Goal: Navigation & Orientation: Find specific page/section

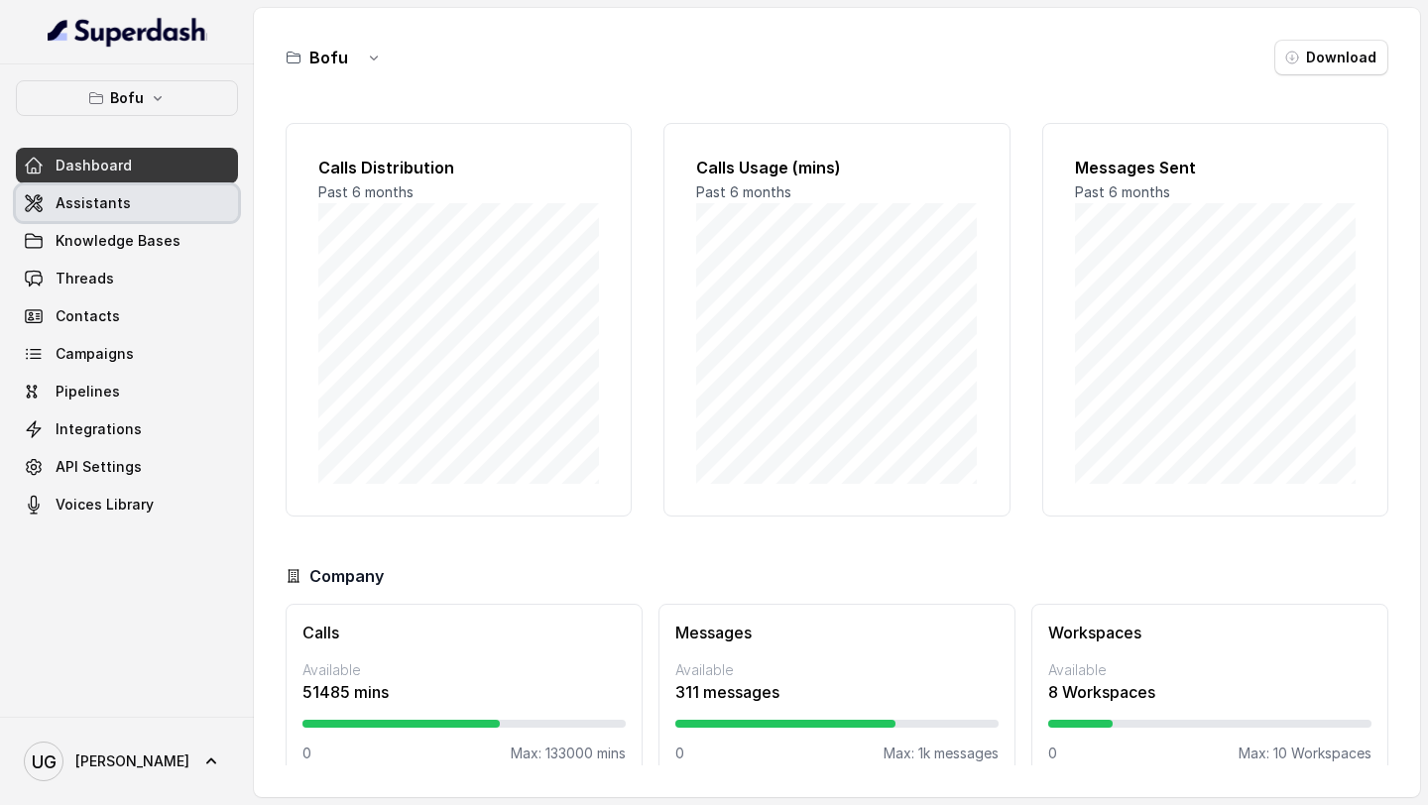
click at [137, 202] on link "Assistants" at bounding box center [127, 203] width 222 height 36
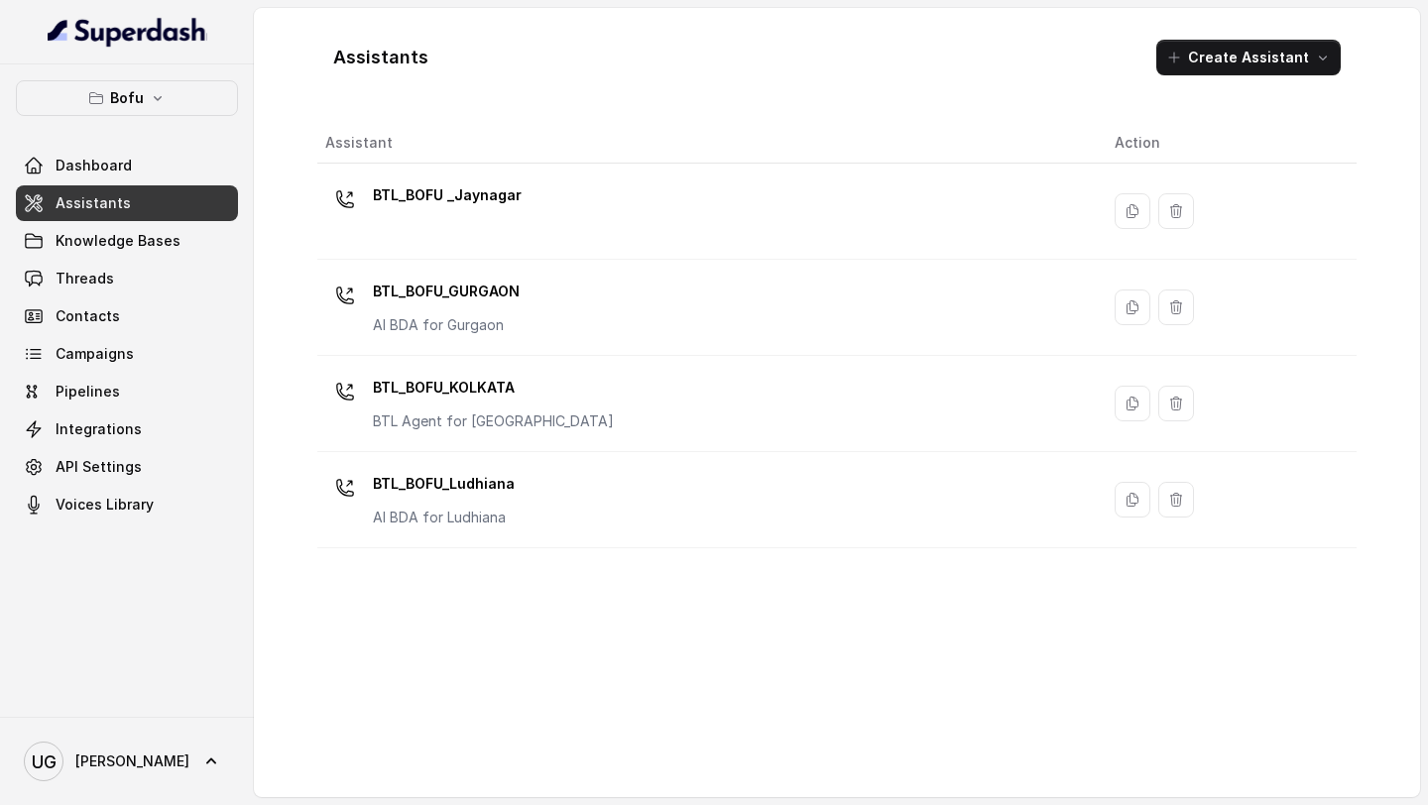
click at [161, 113] on button "Bofu" at bounding box center [127, 98] width 222 height 36
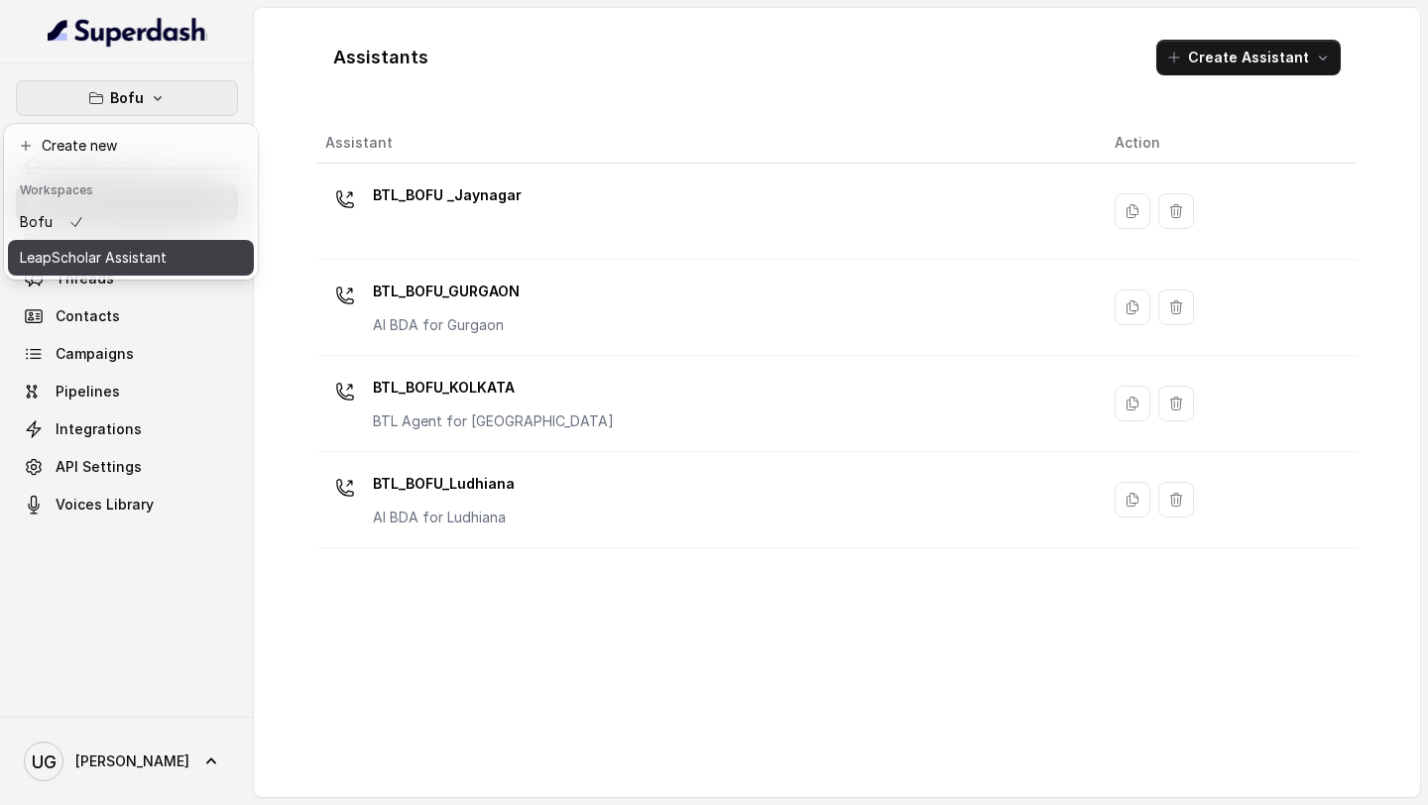
click at [139, 268] on p "LeapScholar Assistant" at bounding box center [93, 258] width 147 height 24
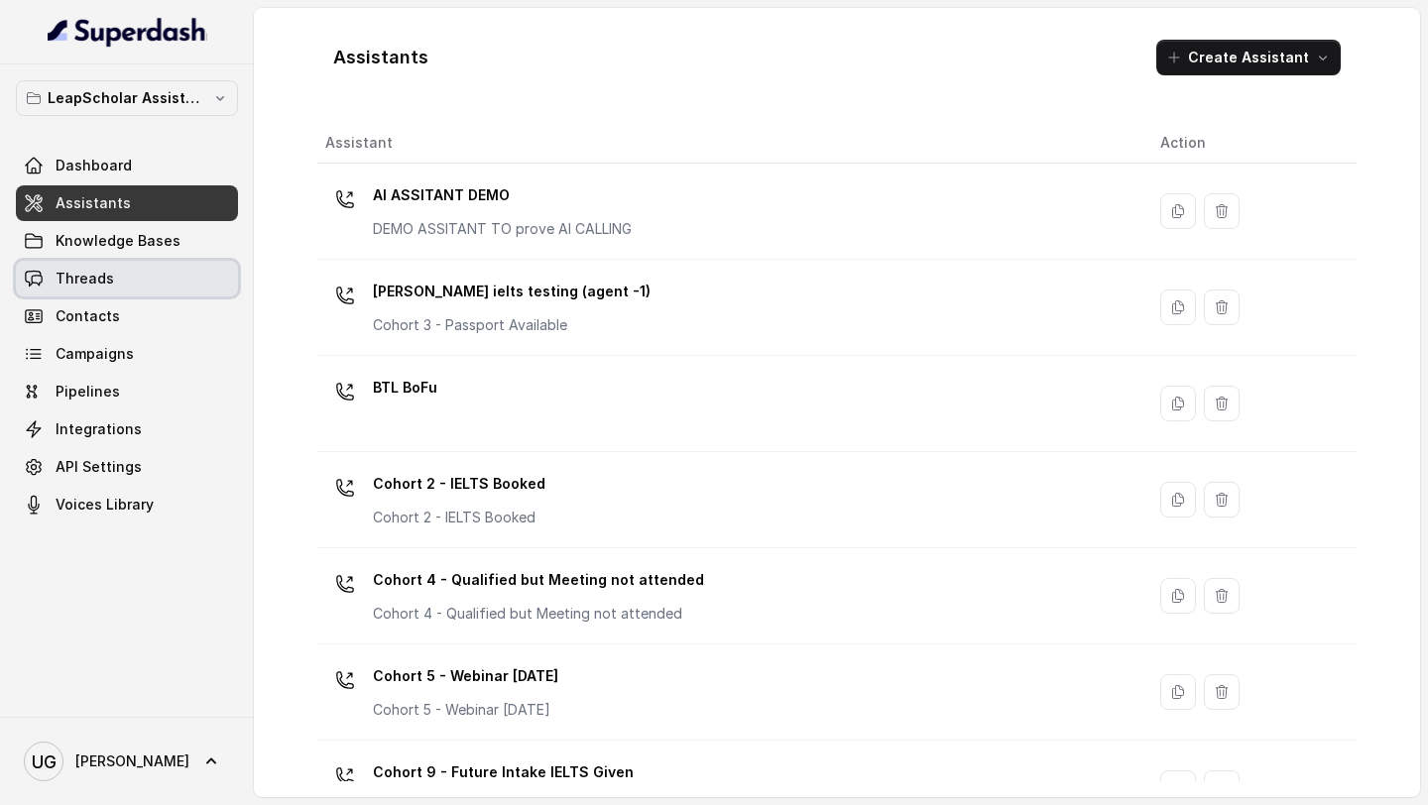
click at [152, 280] on link "Threads" at bounding box center [127, 279] width 222 height 36
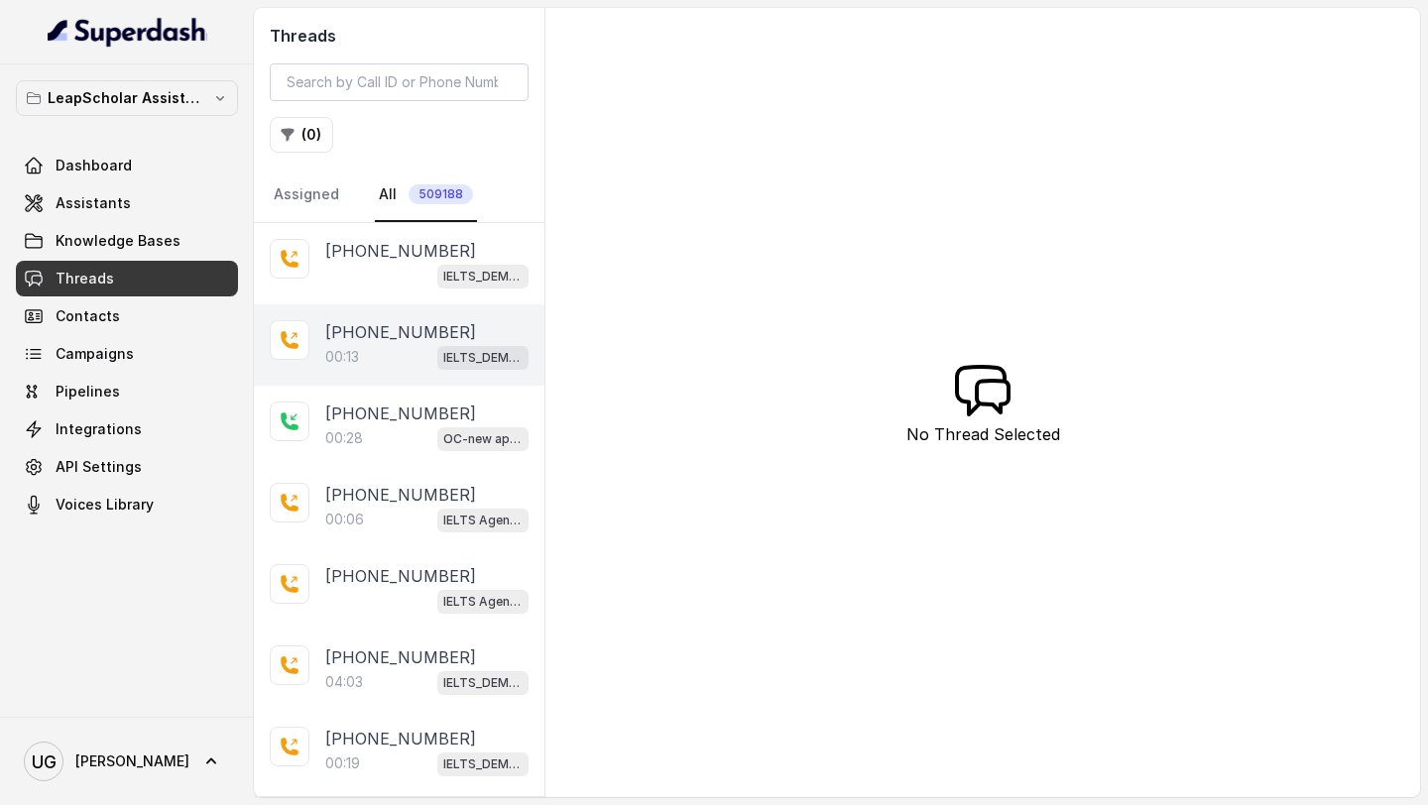
click at [385, 331] on p "[PHONE_NUMBER]" at bounding box center [400, 332] width 151 height 24
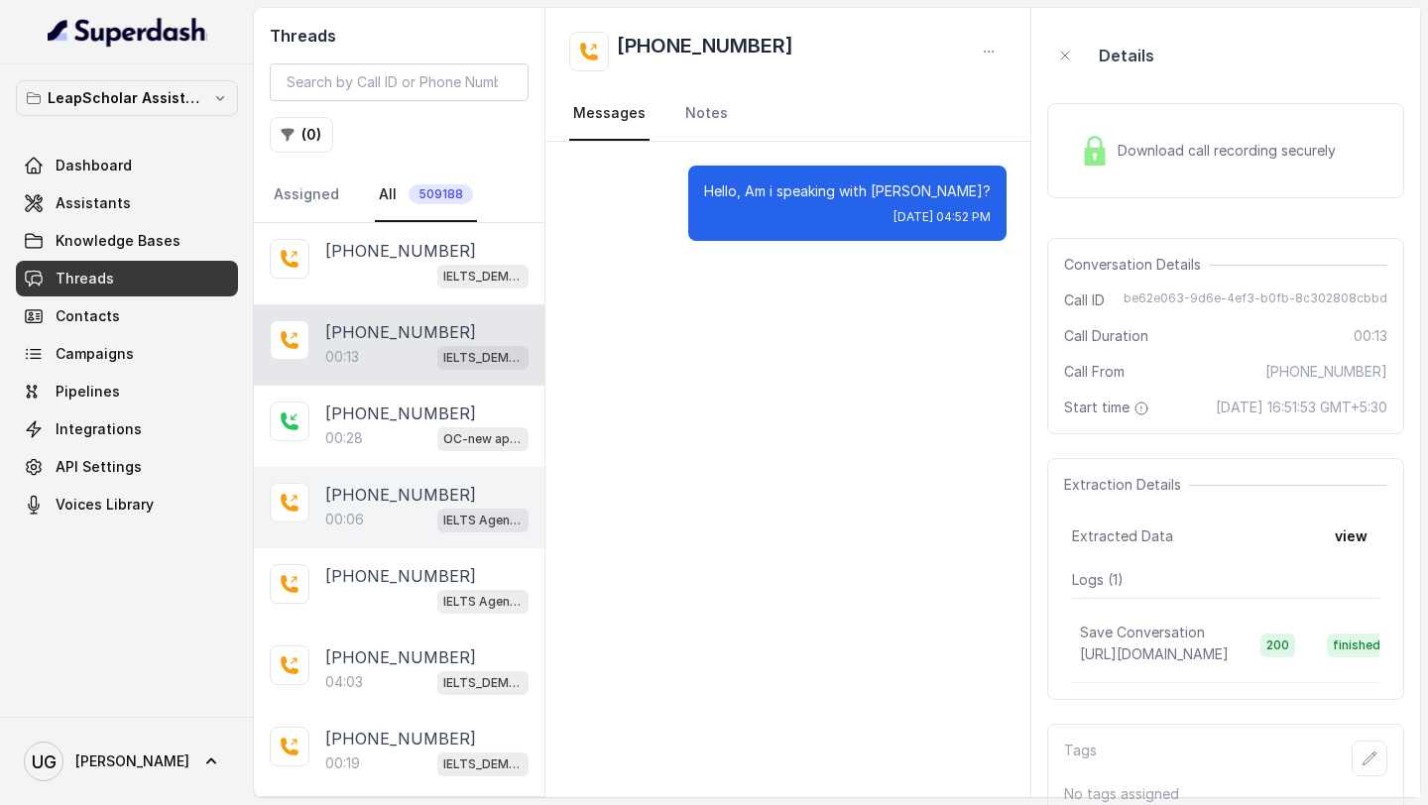
click at [383, 497] on p "[PHONE_NUMBER]" at bounding box center [400, 495] width 151 height 24
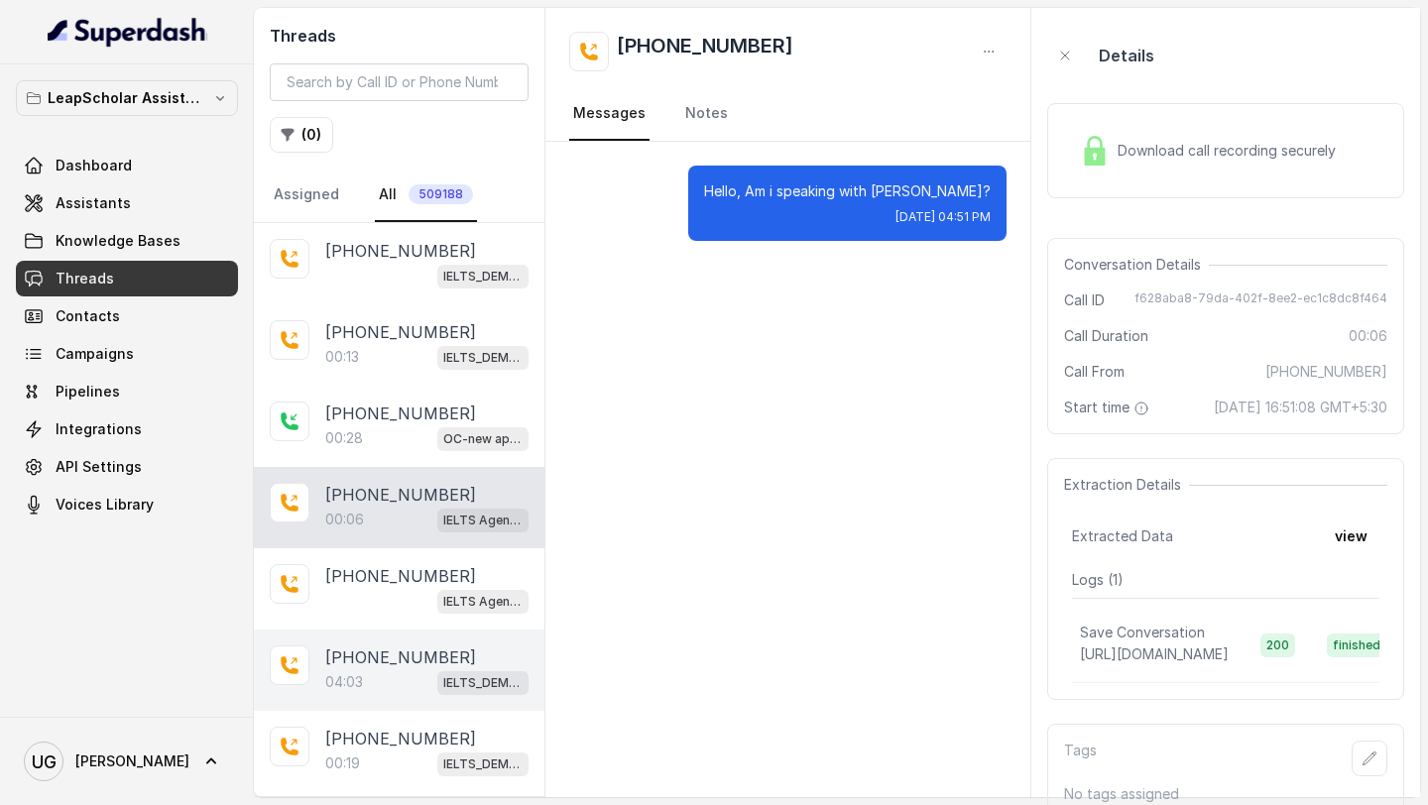
click at [405, 680] on div "04:03 IELTS_DEMO_gk (agent 1)" at bounding box center [426, 682] width 203 height 26
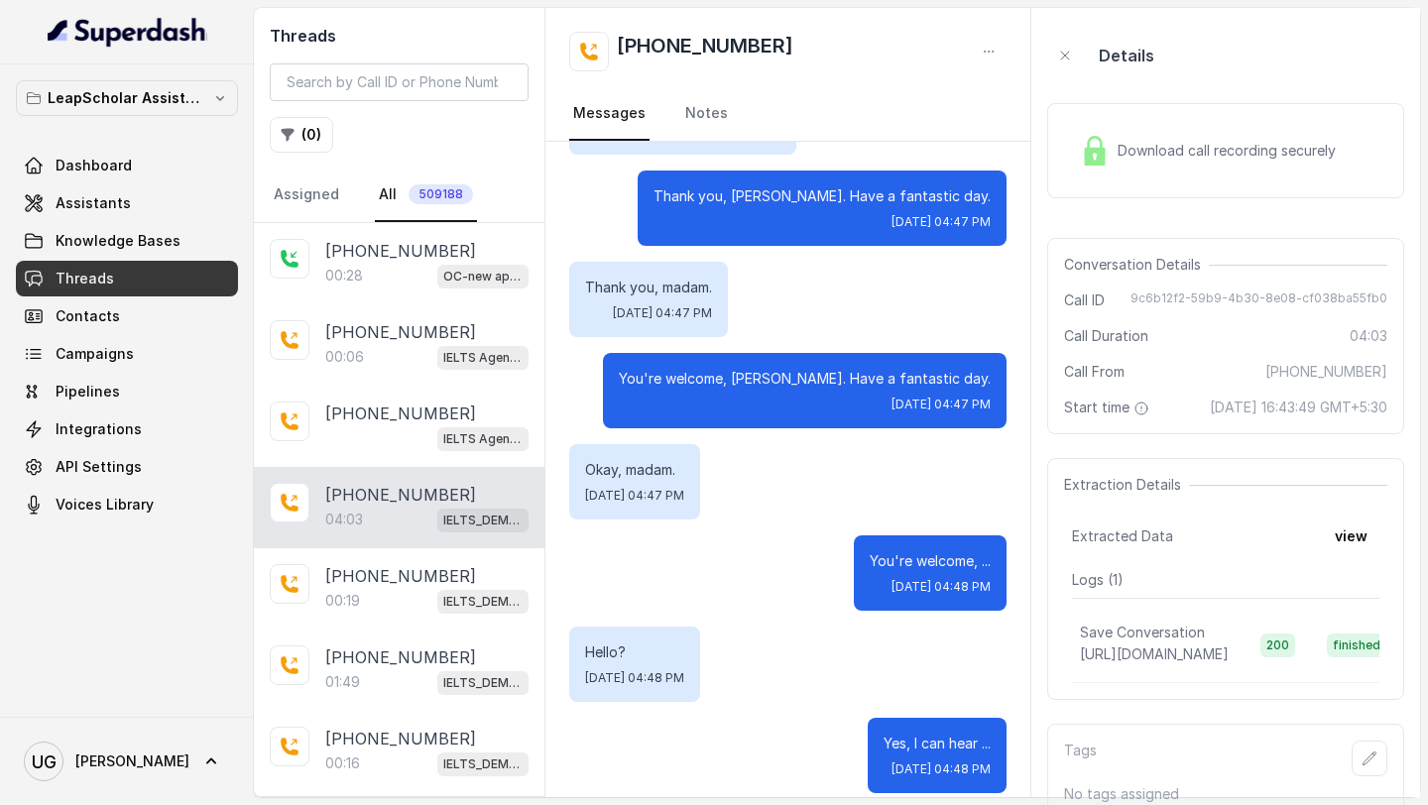
scroll to position [170, 0]
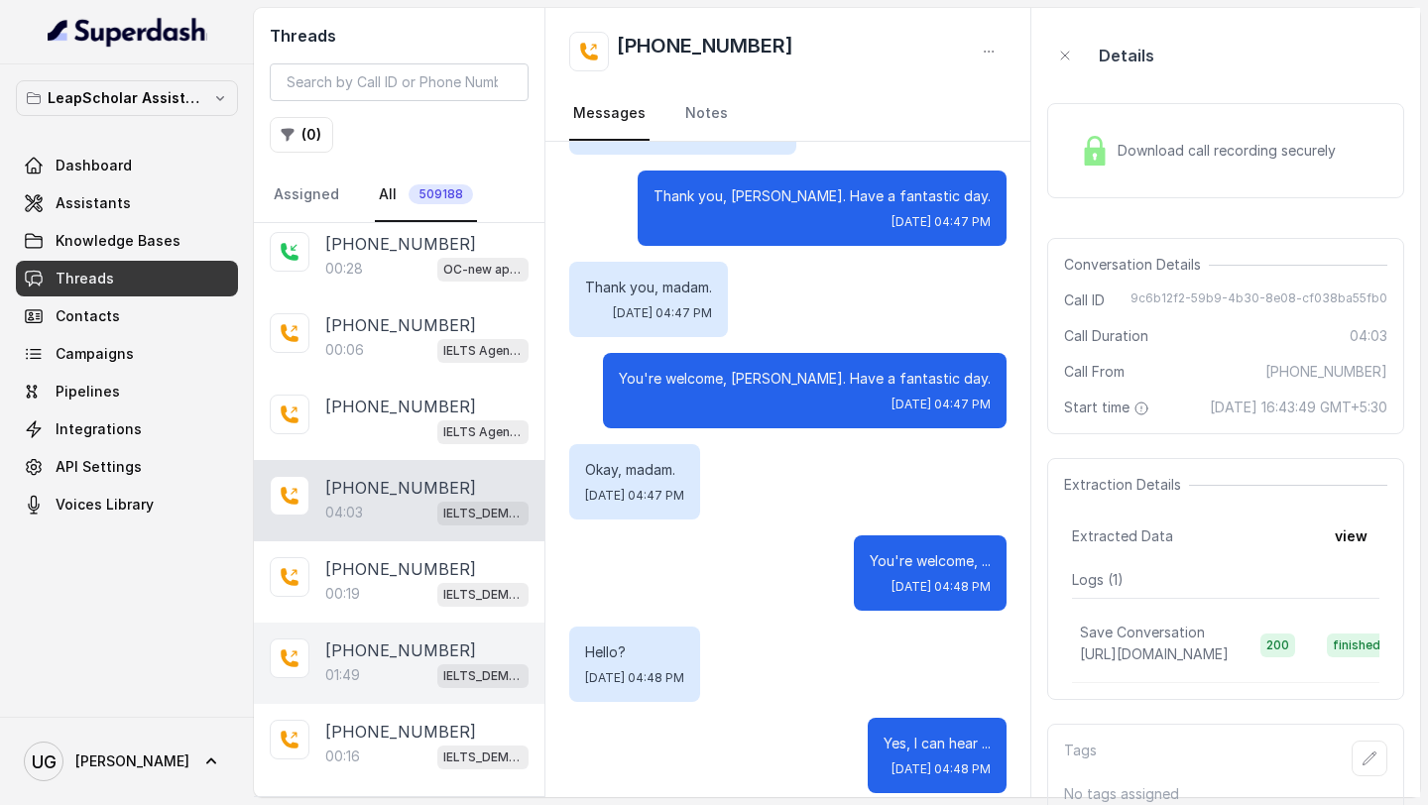
click at [385, 657] on p "[PHONE_NUMBER]" at bounding box center [400, 651] width 151 height 24
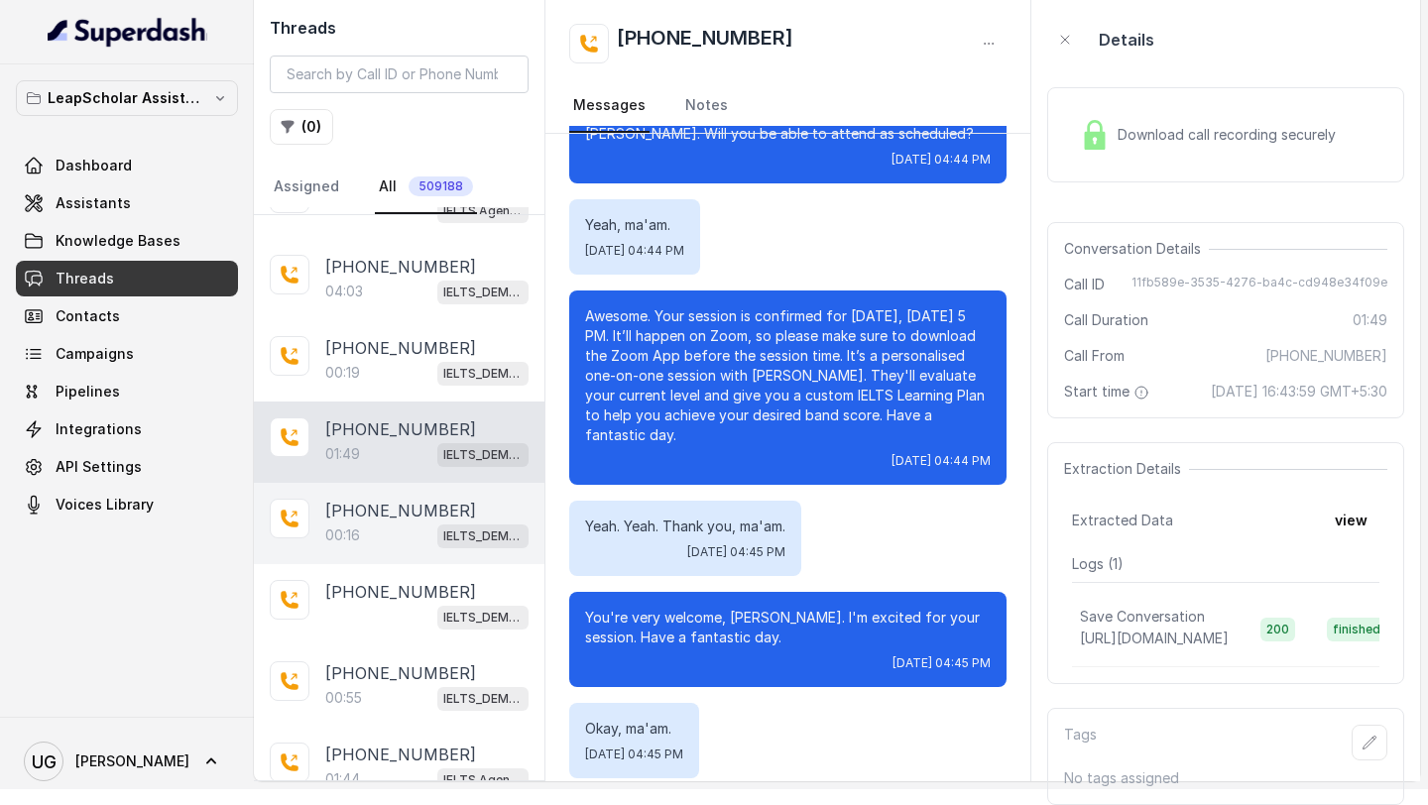
scroll to position [425, 0]
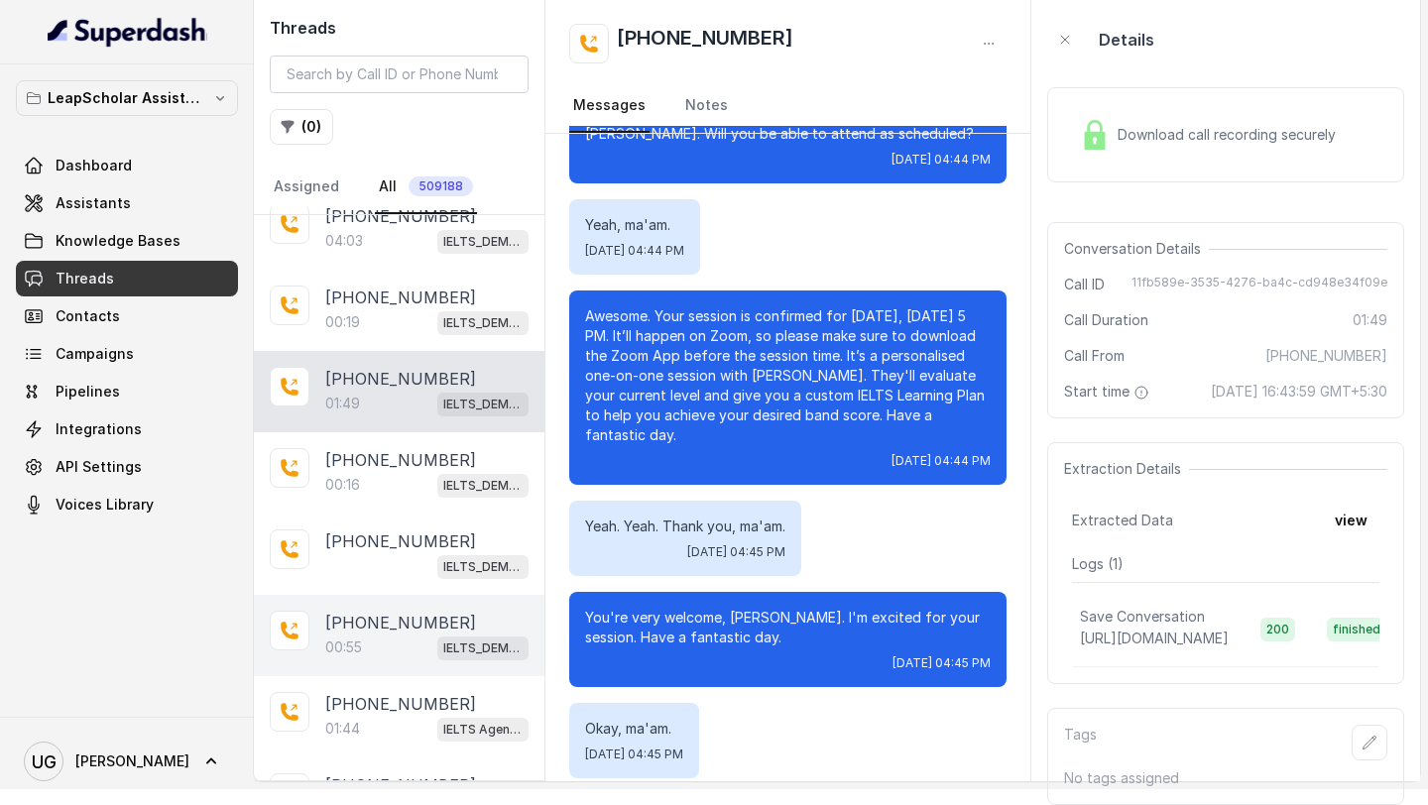
click at [373, 611] on p "[PHONE_NUMBER]" at bounding box center [400, 623] width 151 height 24
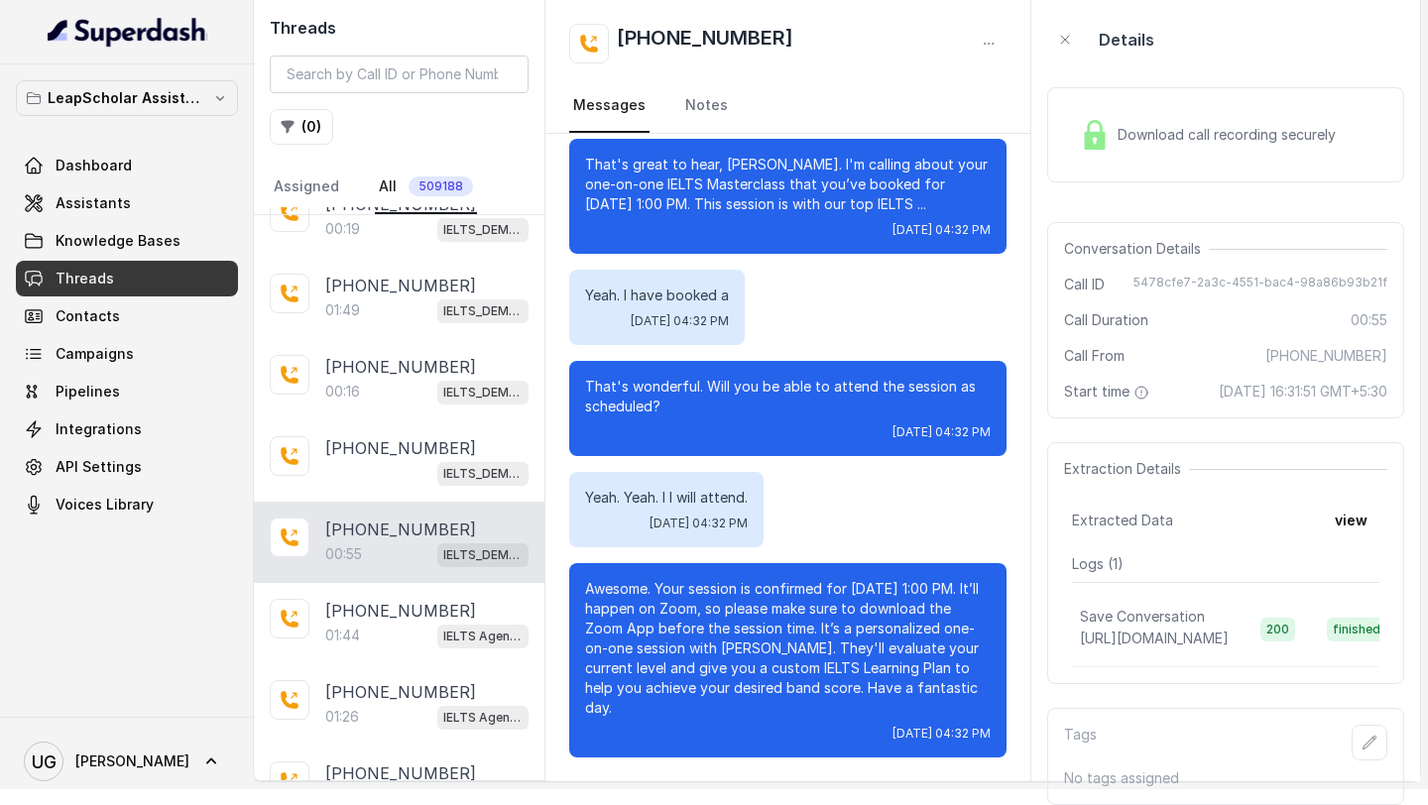
scroll to position [522, 0]
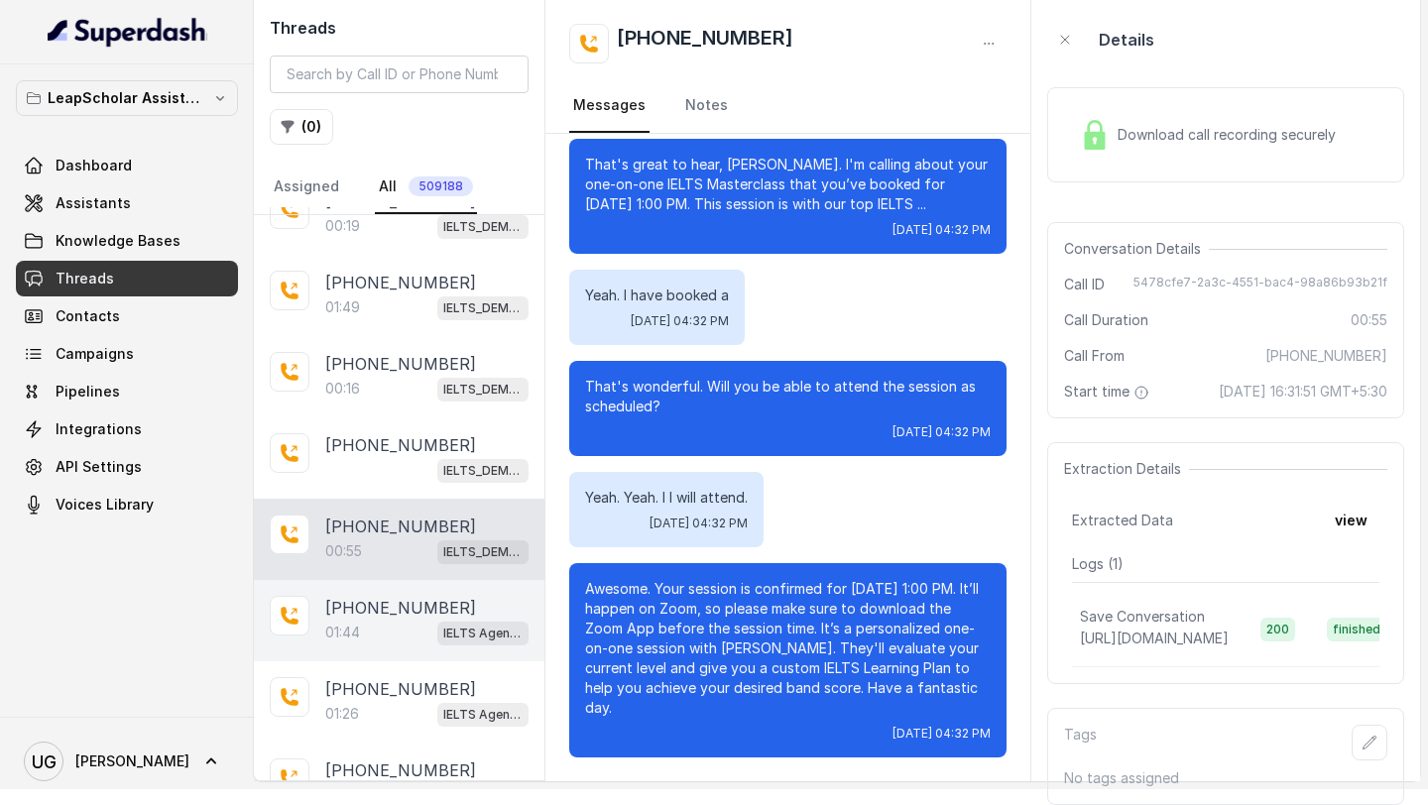
click at [366, 596] on p "[PHONE_NUMBER]" at bounding box center [400, 608] width 151 height 24
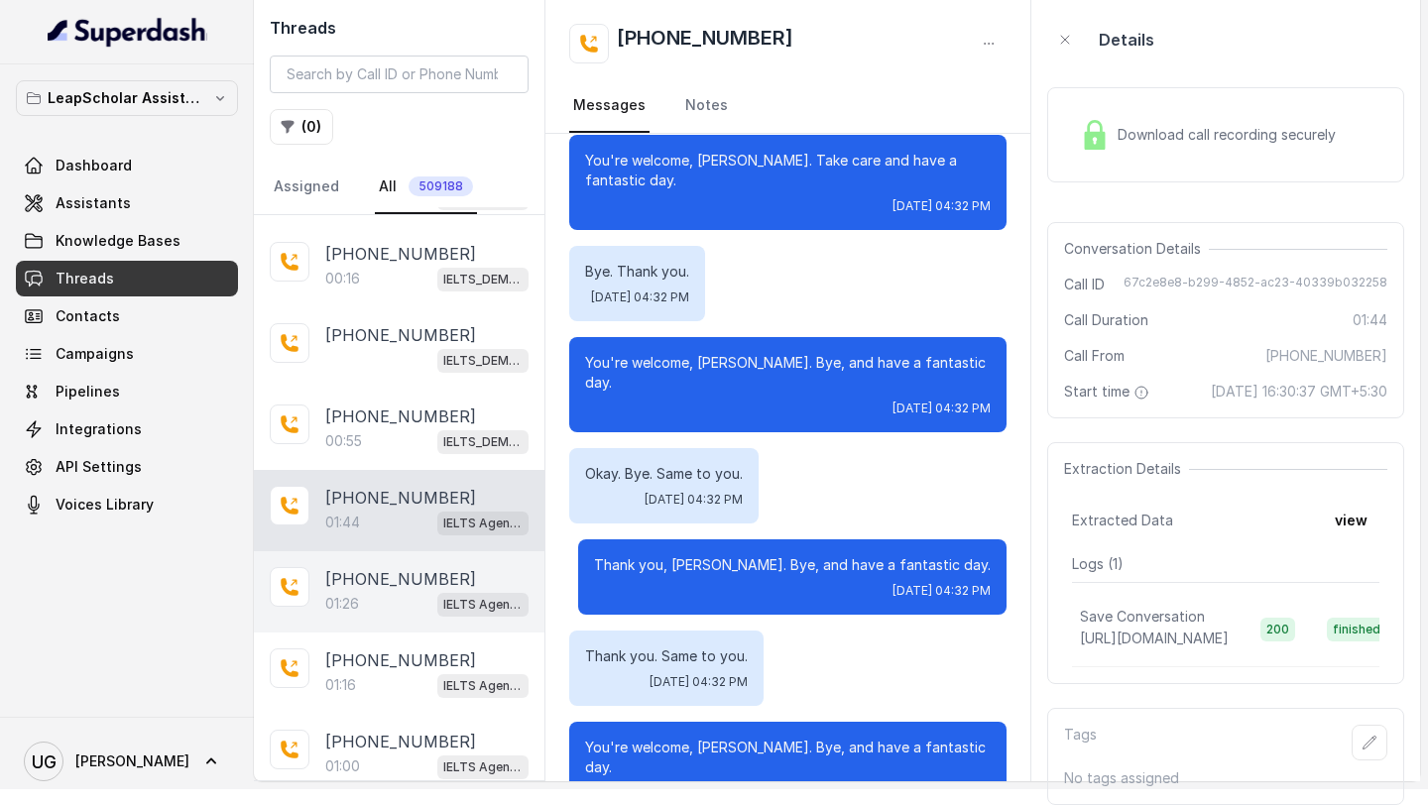
scroll to position [688, 0]
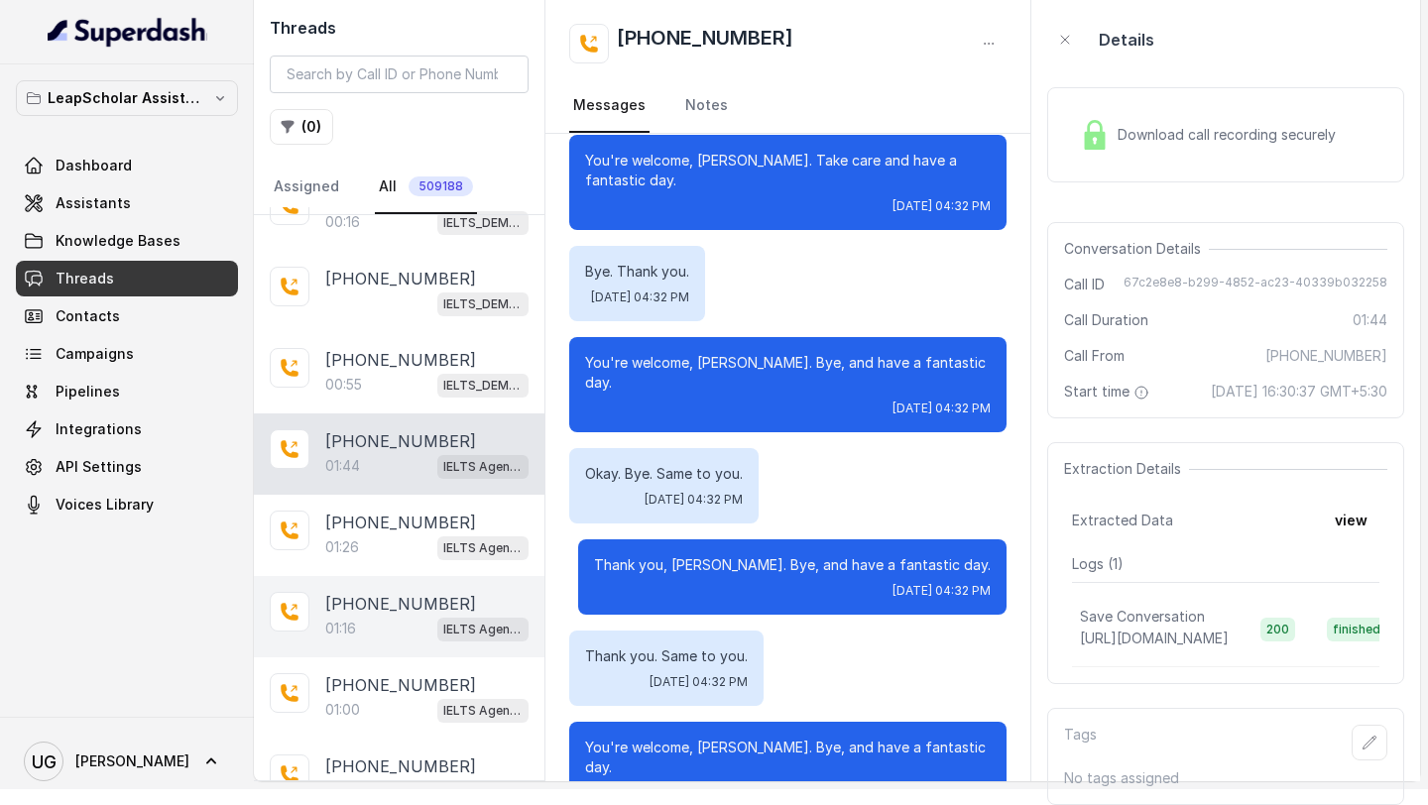
click at [387, 592] on p "[PHONE_NUMBER]" at bounding box center [400, 604] width 151 height 24
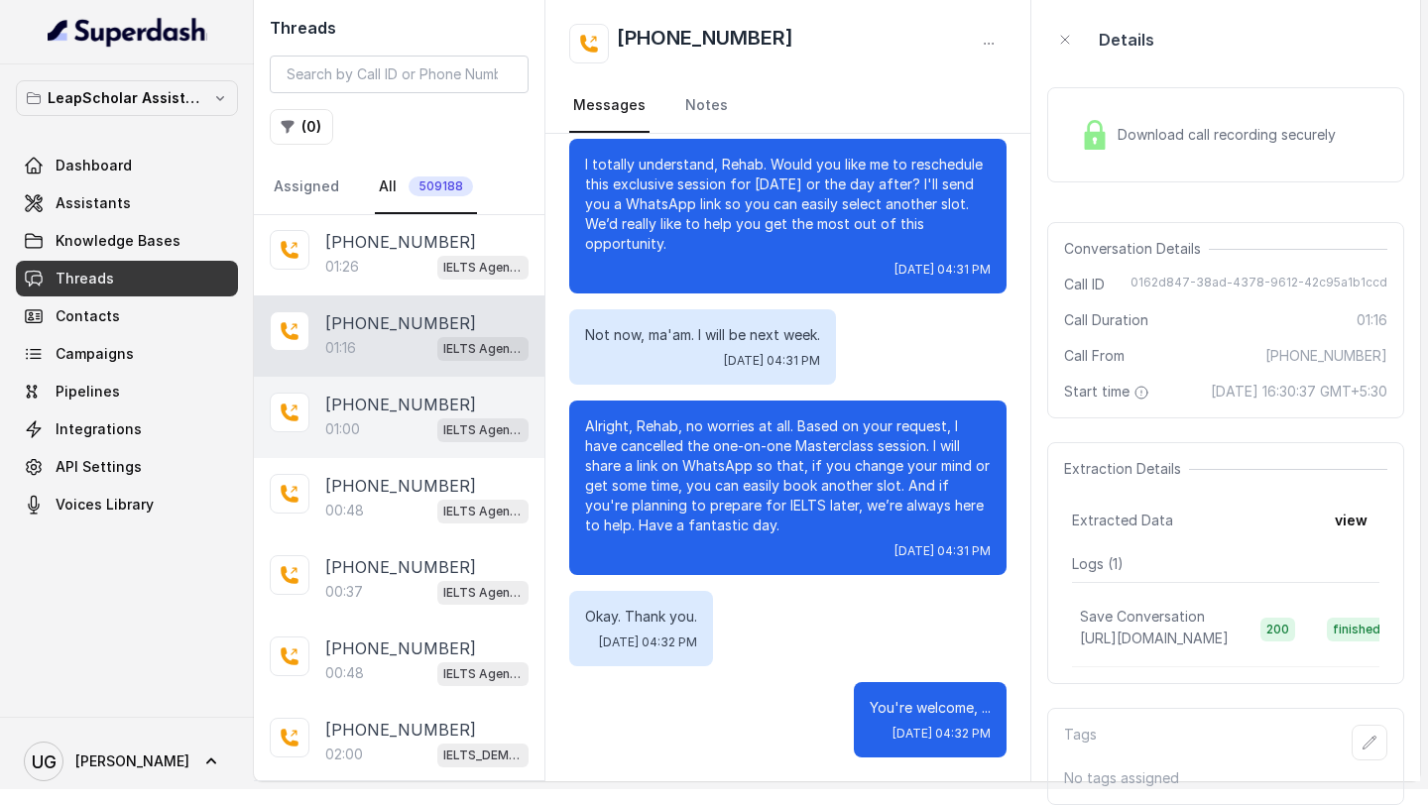
scroll to position [970, 0]
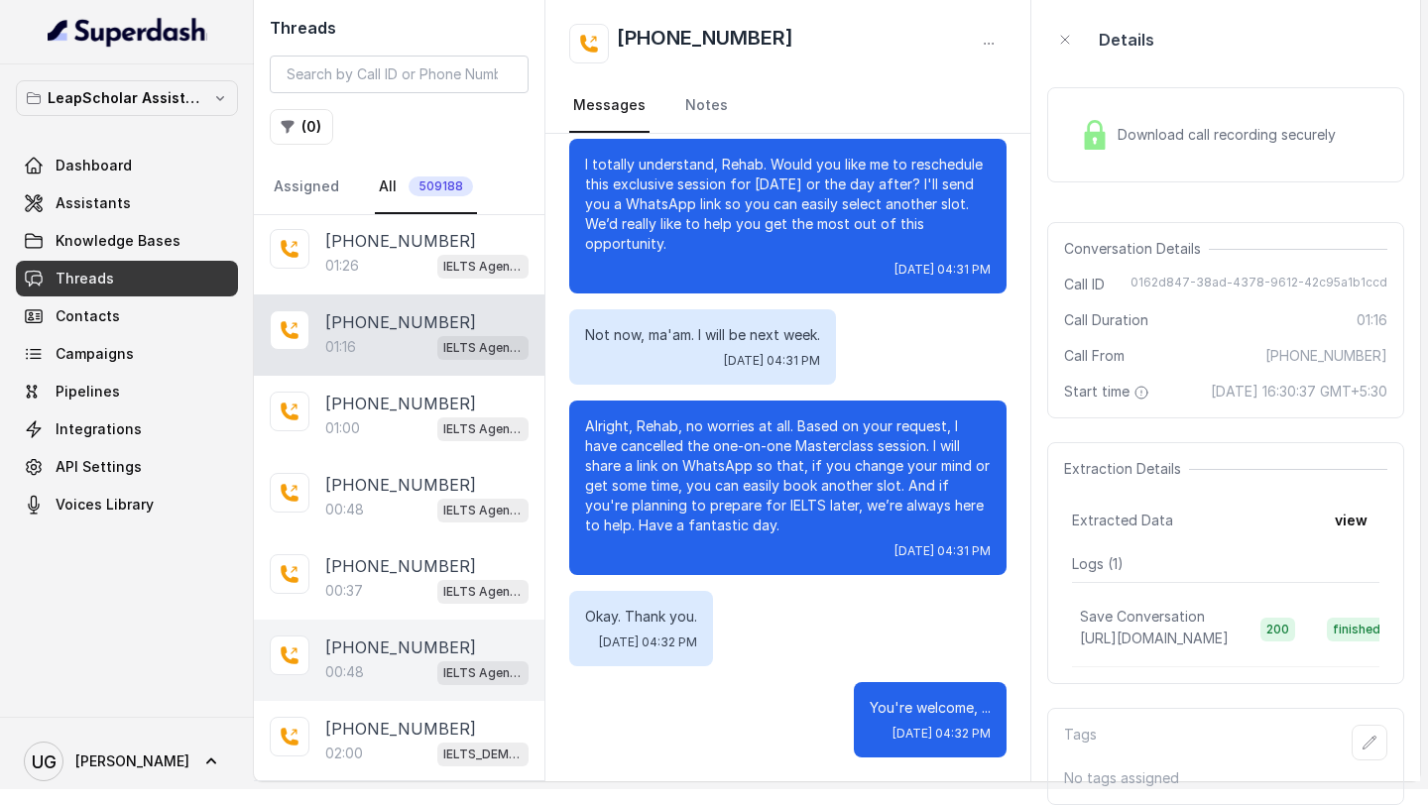
click at [378, 659] on div "00:48 IELTS Agent 2" at bounding box center [426, 672] width 203 height 26
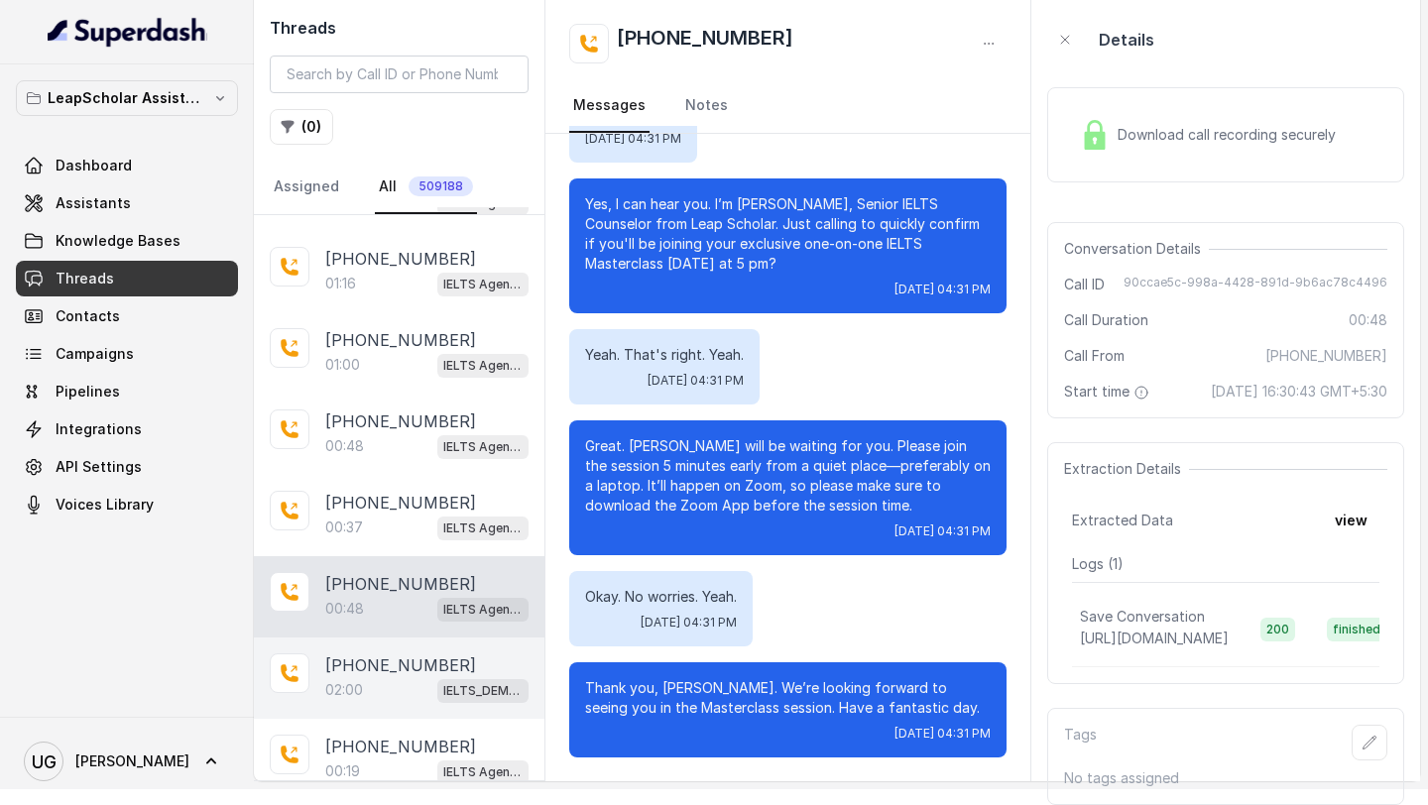
scroll to position [1034, 0]
click at [404, 652] on p "[PHONE_NUMBER]" at bounding box center [400, 664] width 151 height 24
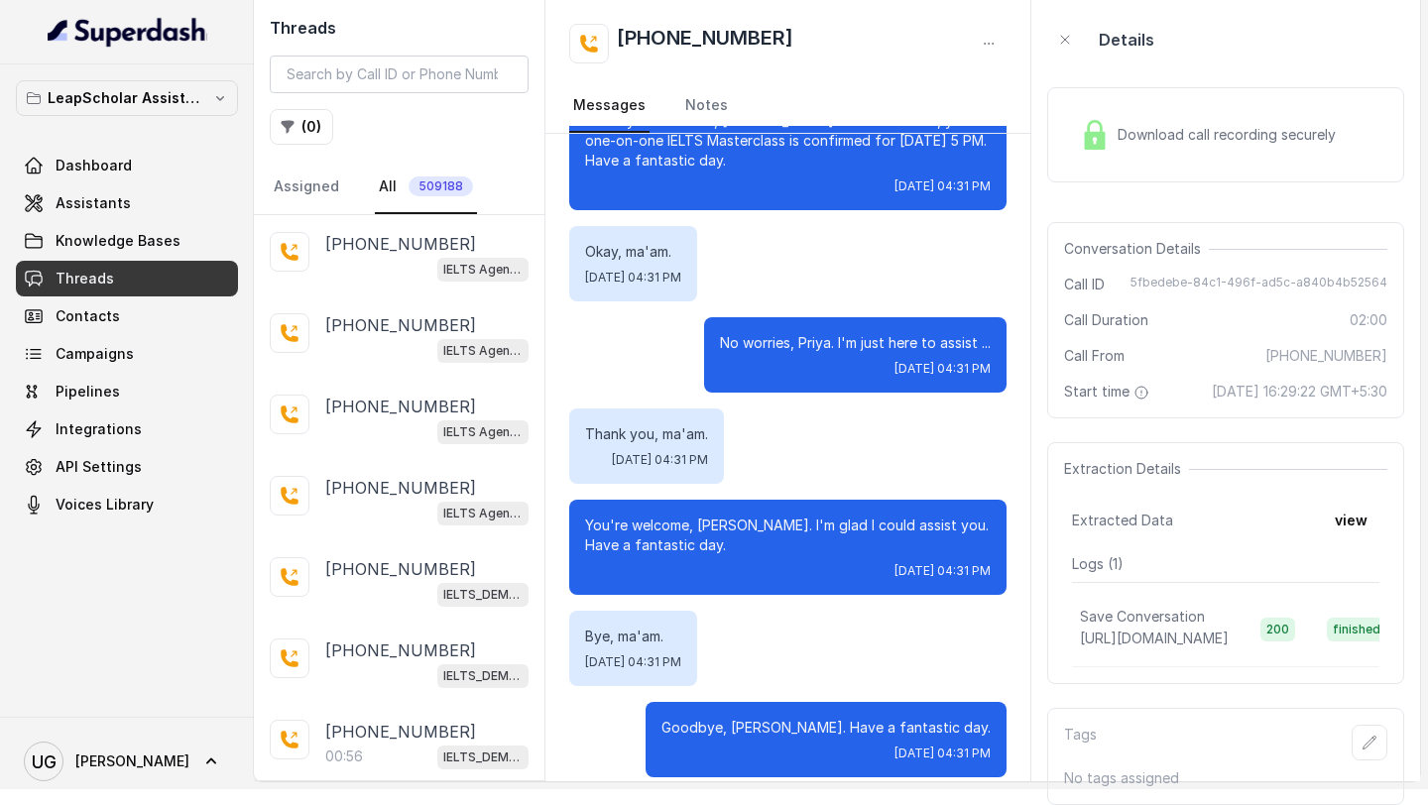
scroll to position [2885, 0]
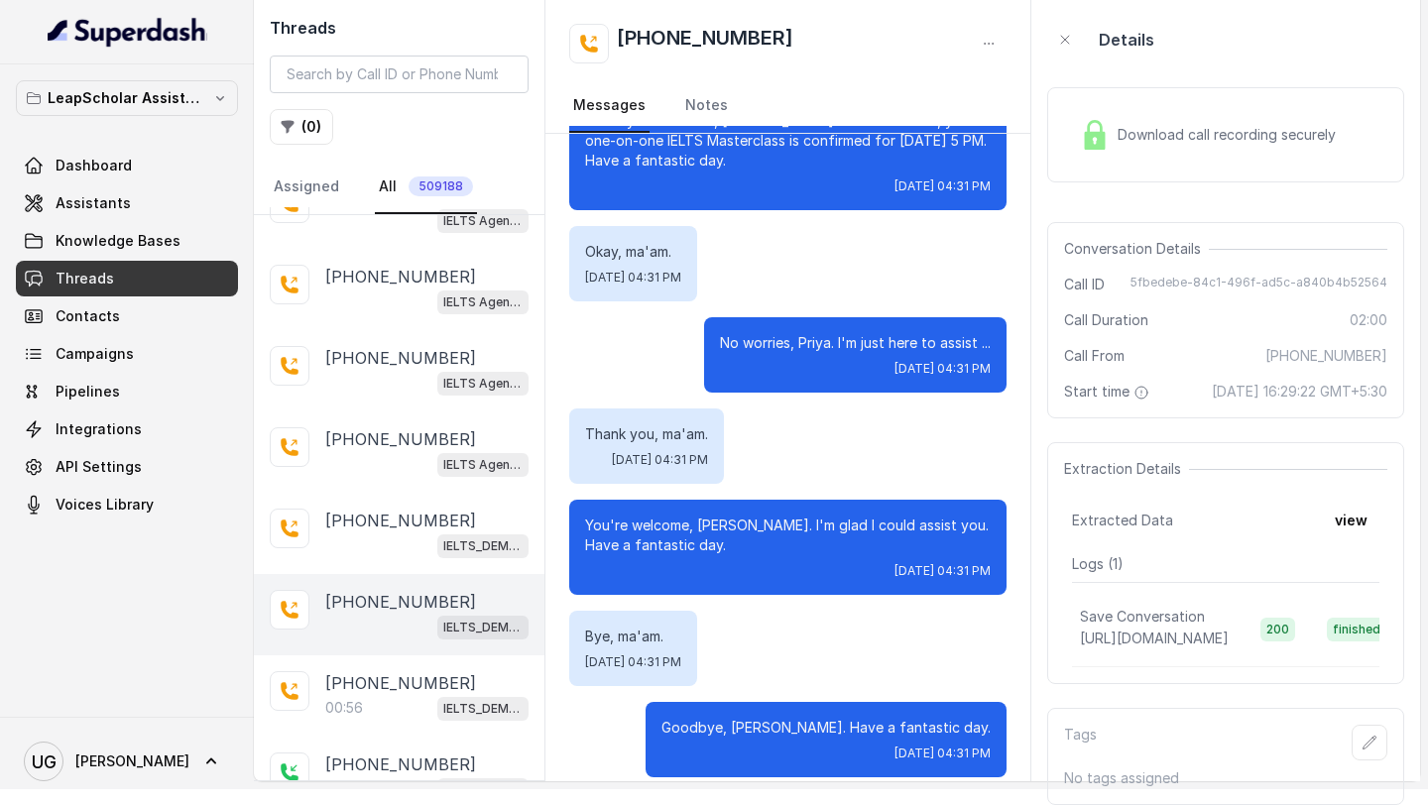
click at [375, 590] on p "[PHONE_NUMBER]" at bounding box center [400, 602] width 151 height 24
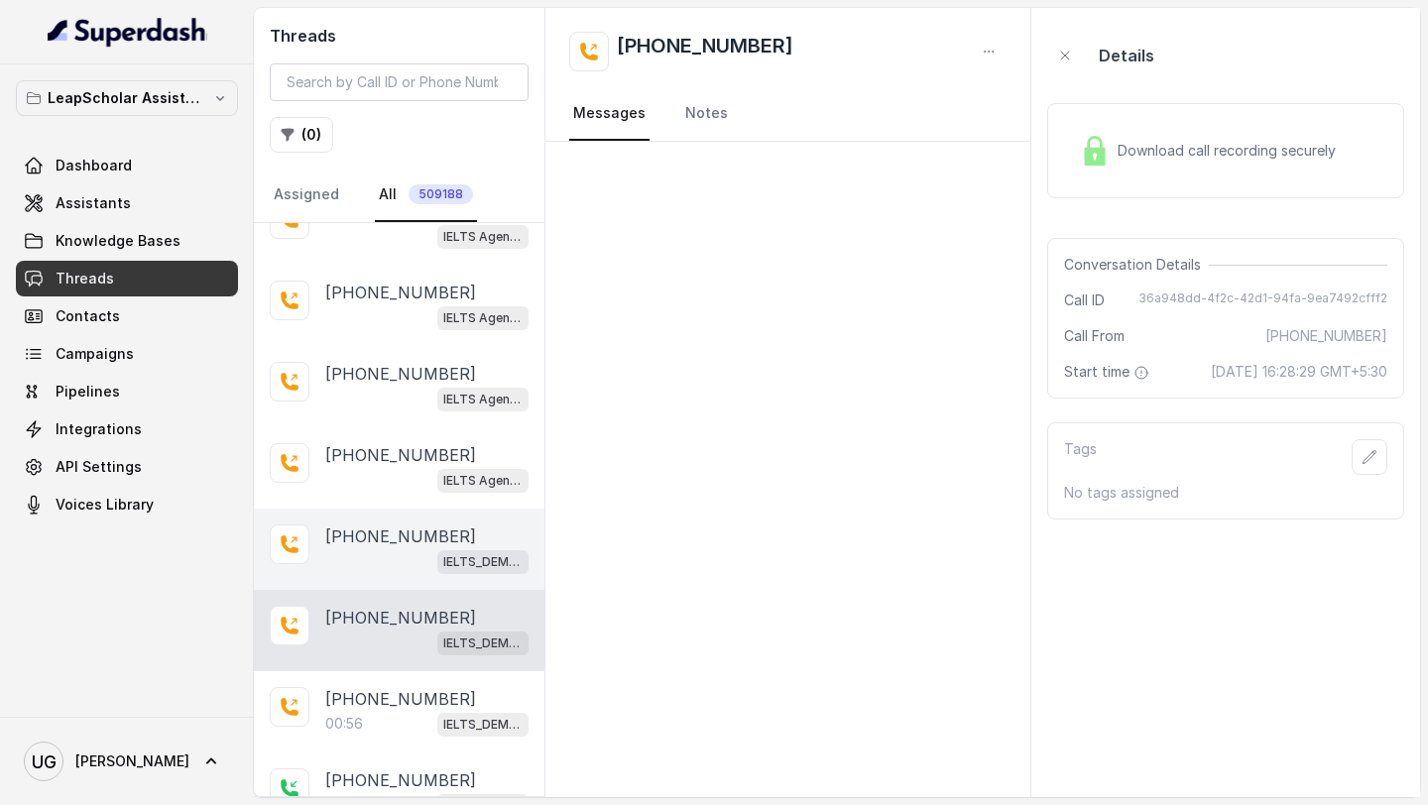
click at [374, 525] on p "[PHONE_NUMBER]" at bounding box center [400, 537] width 151 height 24
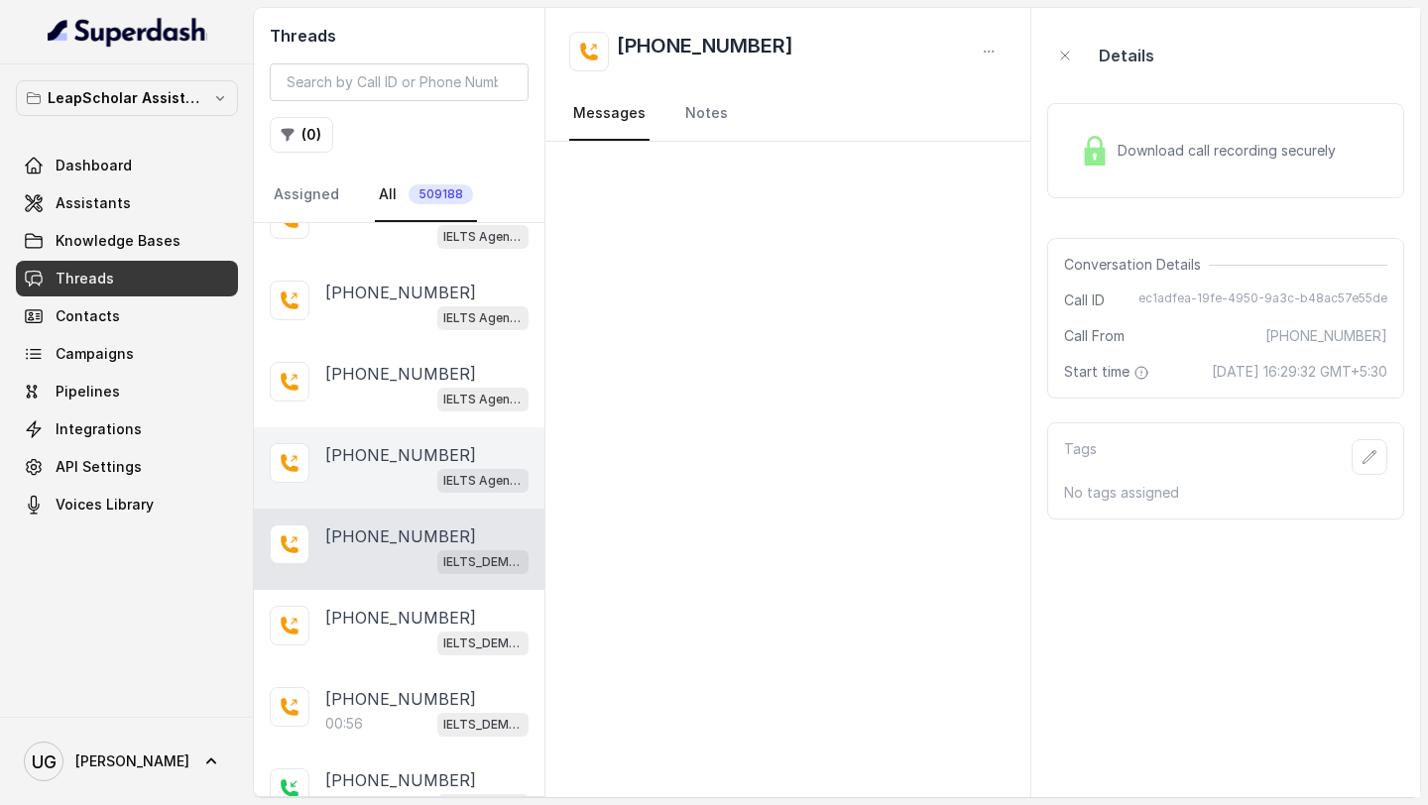
click at [375, 445] on p "[PHONE_NUMBER]" at bounding box center [400, 455] width 151 height 24
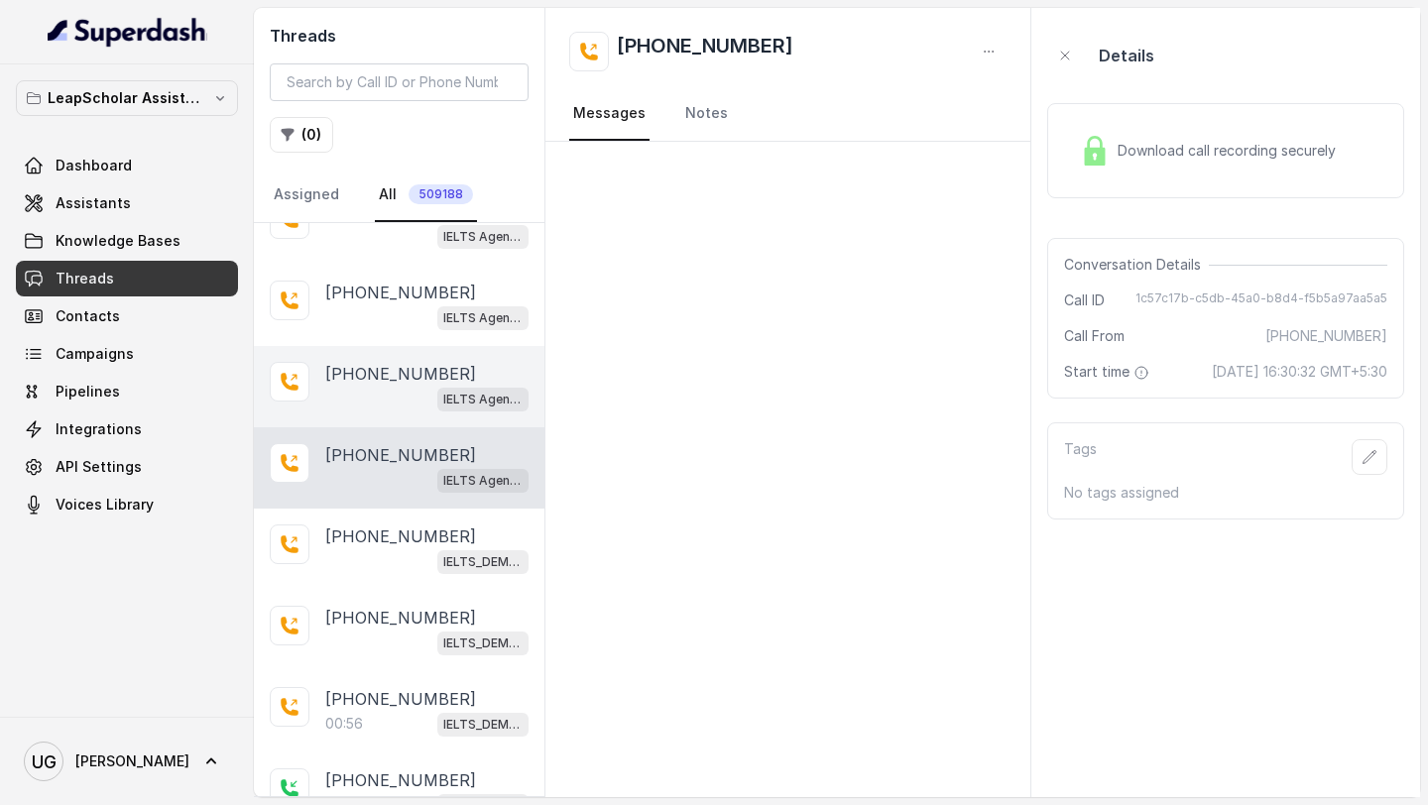
click at [381, 386] on div "IELTS Agent 2" at bounding box center [426, 399] width 203 height 26
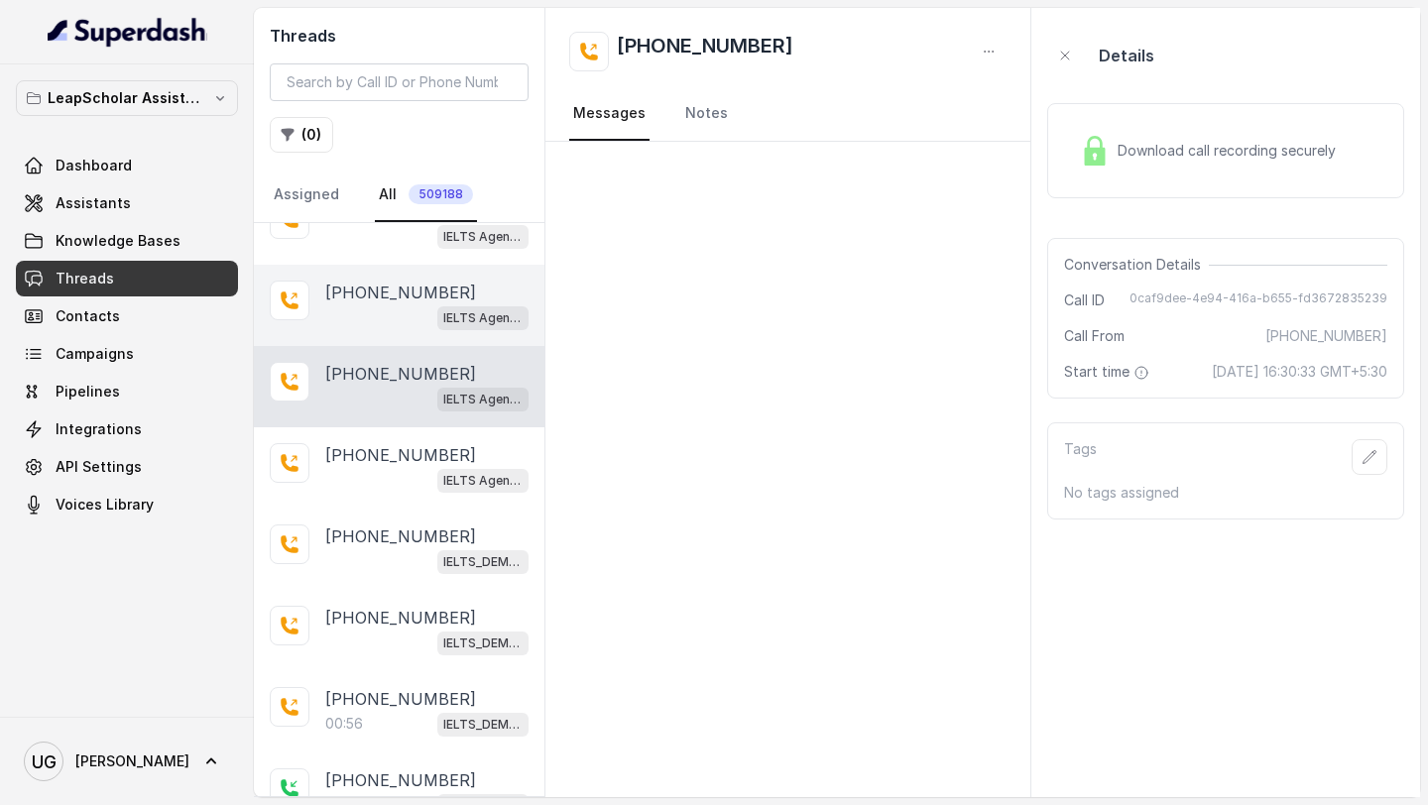
click at [382, 304] on div "IELTS Agent 2" at bounding box center [426, 317] width 203 height 26
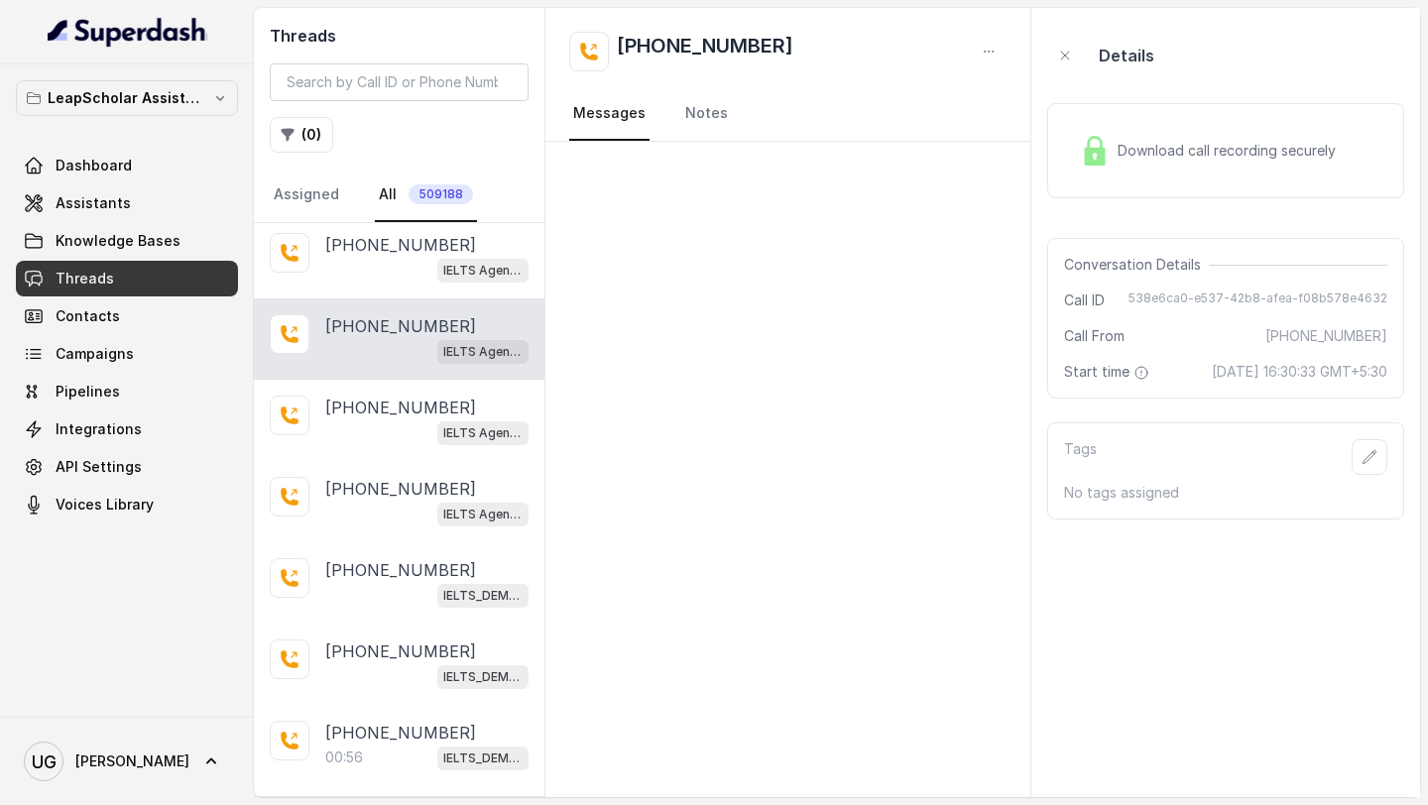
scroll to position [2746, 0]
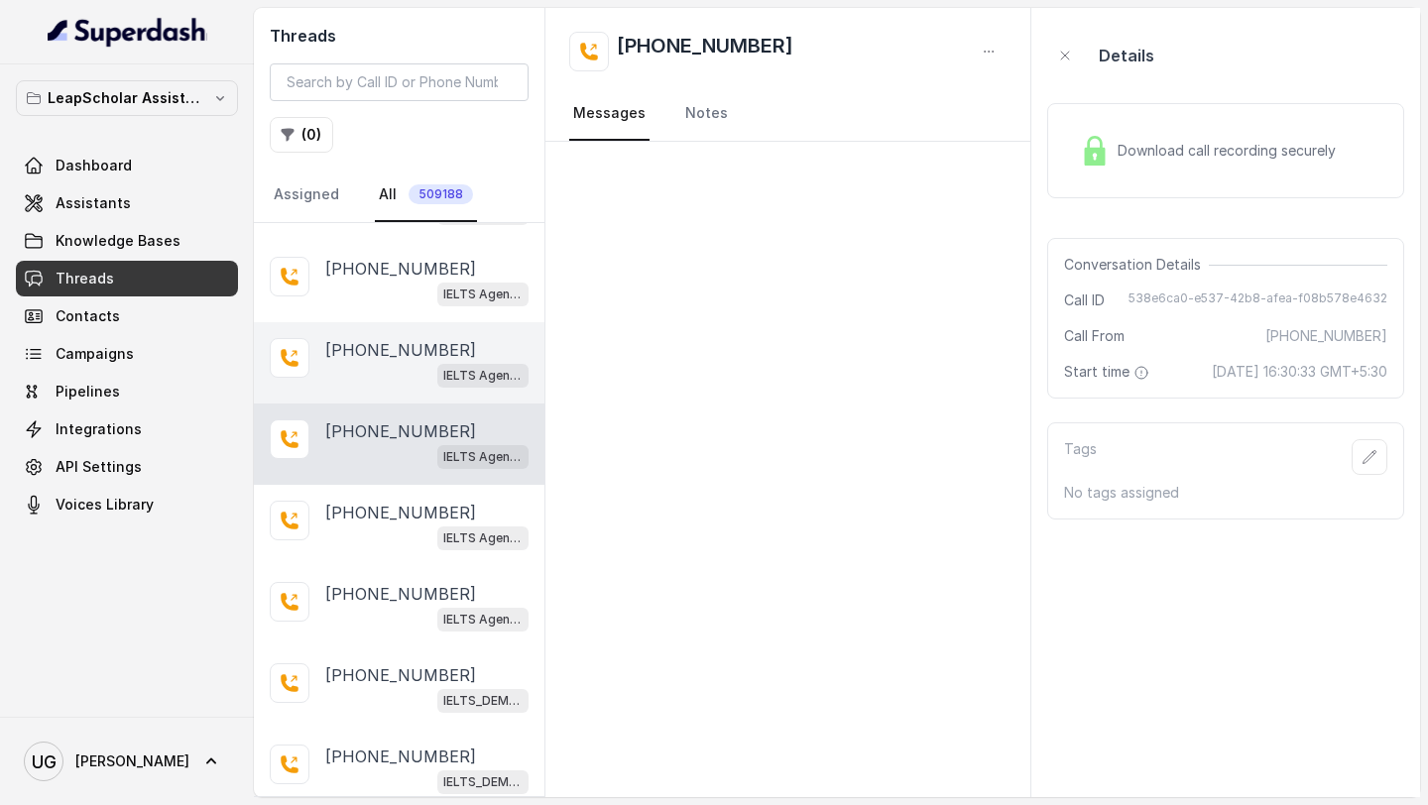
click at [377, 362] on div "IELTS Agent 2" at bounding box center [426, 375] width 203 height 26
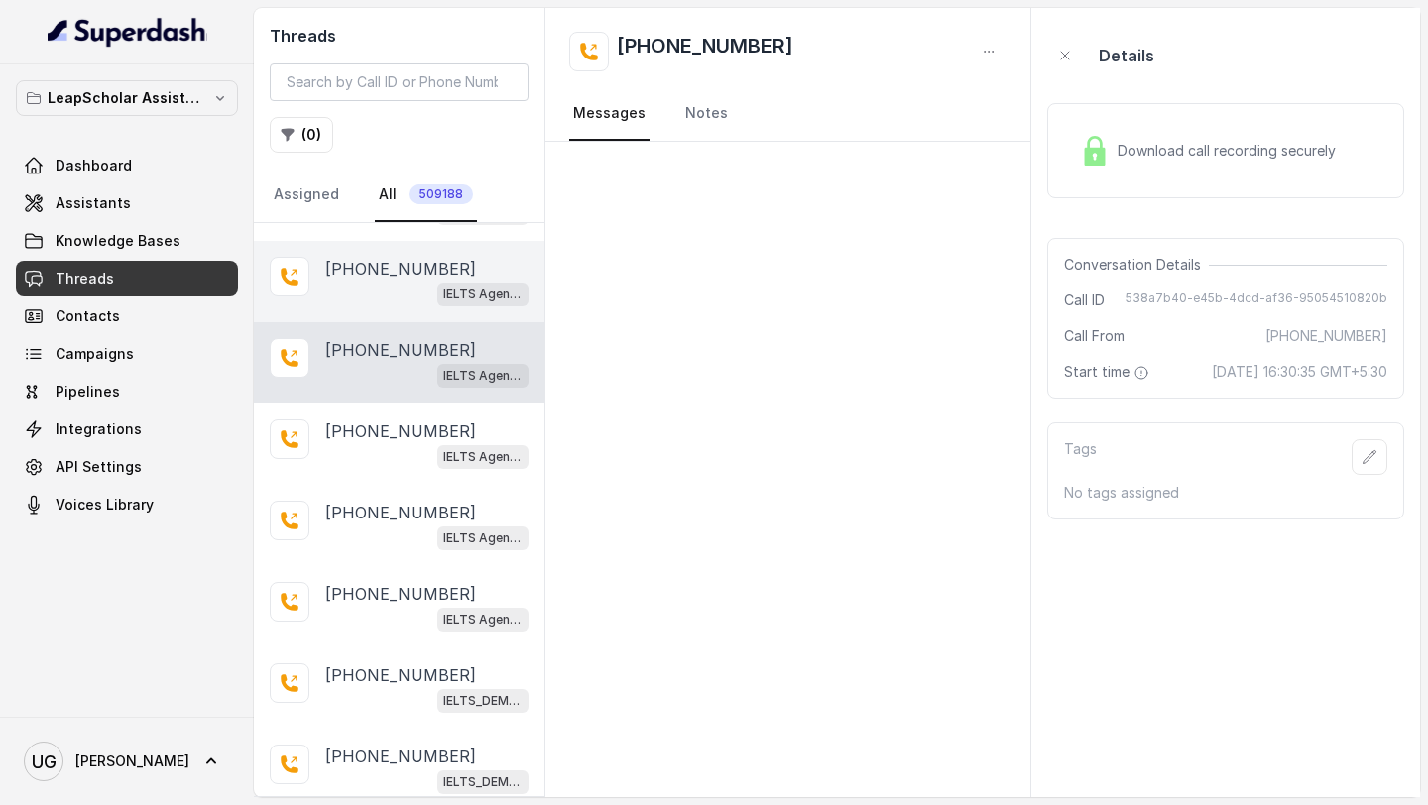
click at [378, 281] on div "IELTS Agent 2" at bounding box center [426, 294] width 203 height 26
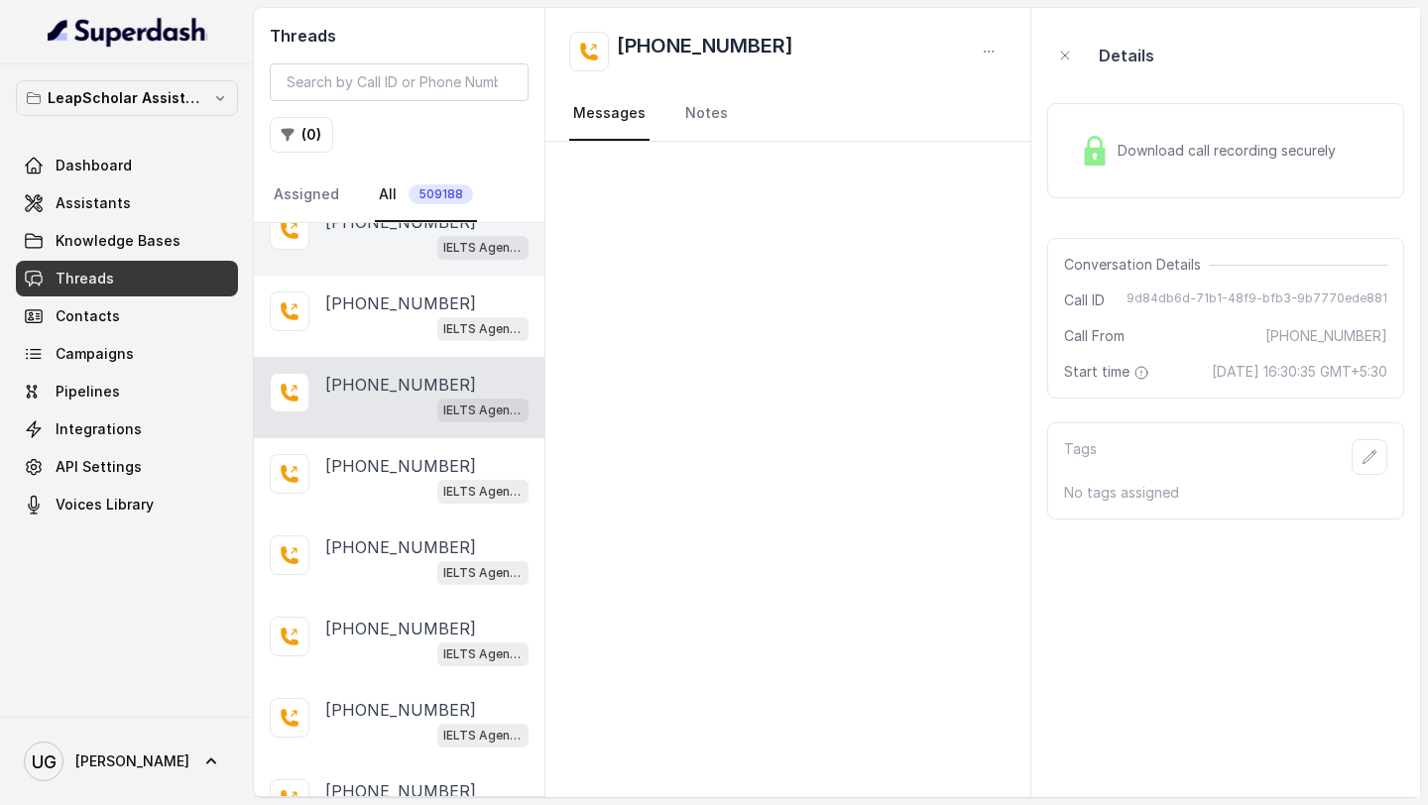
scroll to position [2554, 0]
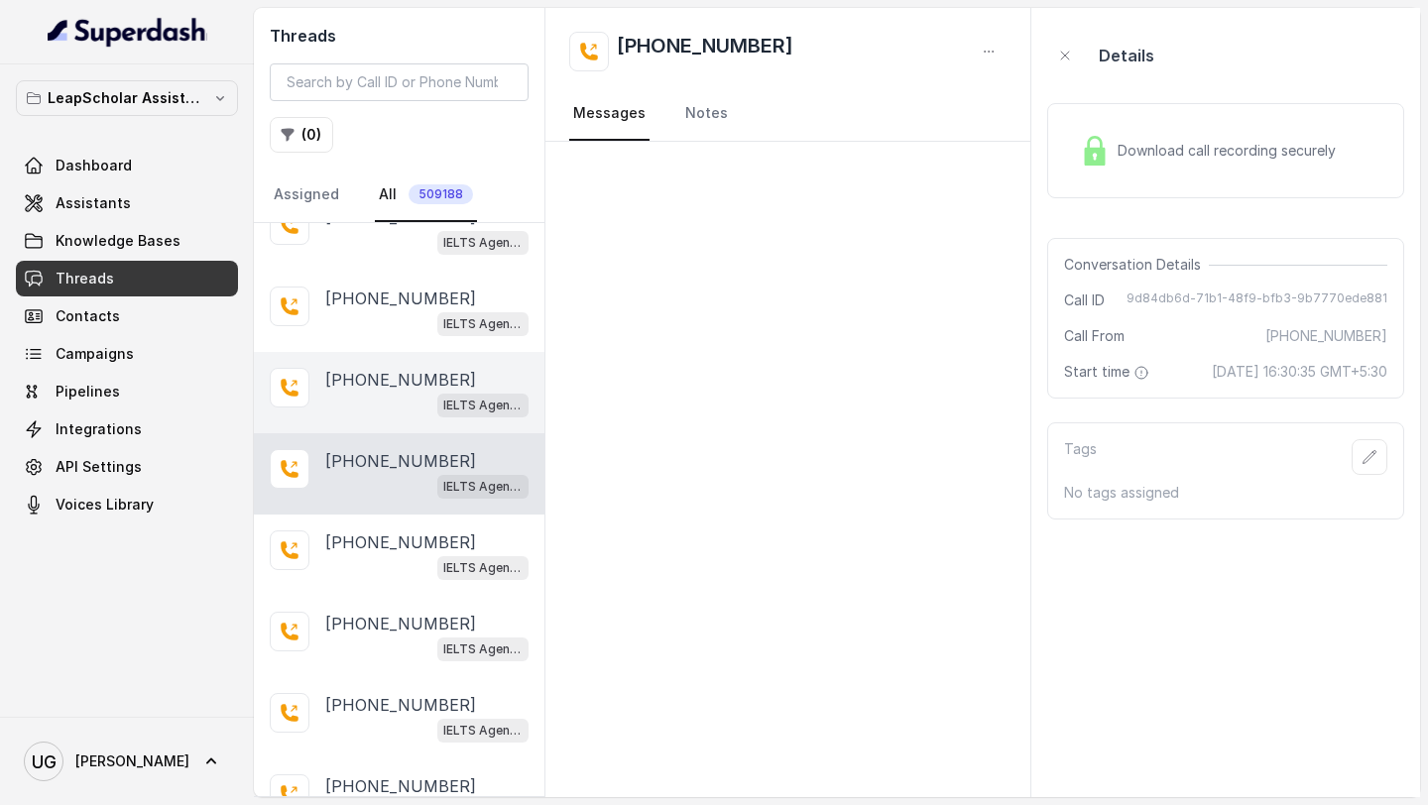
click at [371, 392] on div "IELTS Agent 2" at bounding box center [426, 405] width 203 height 26
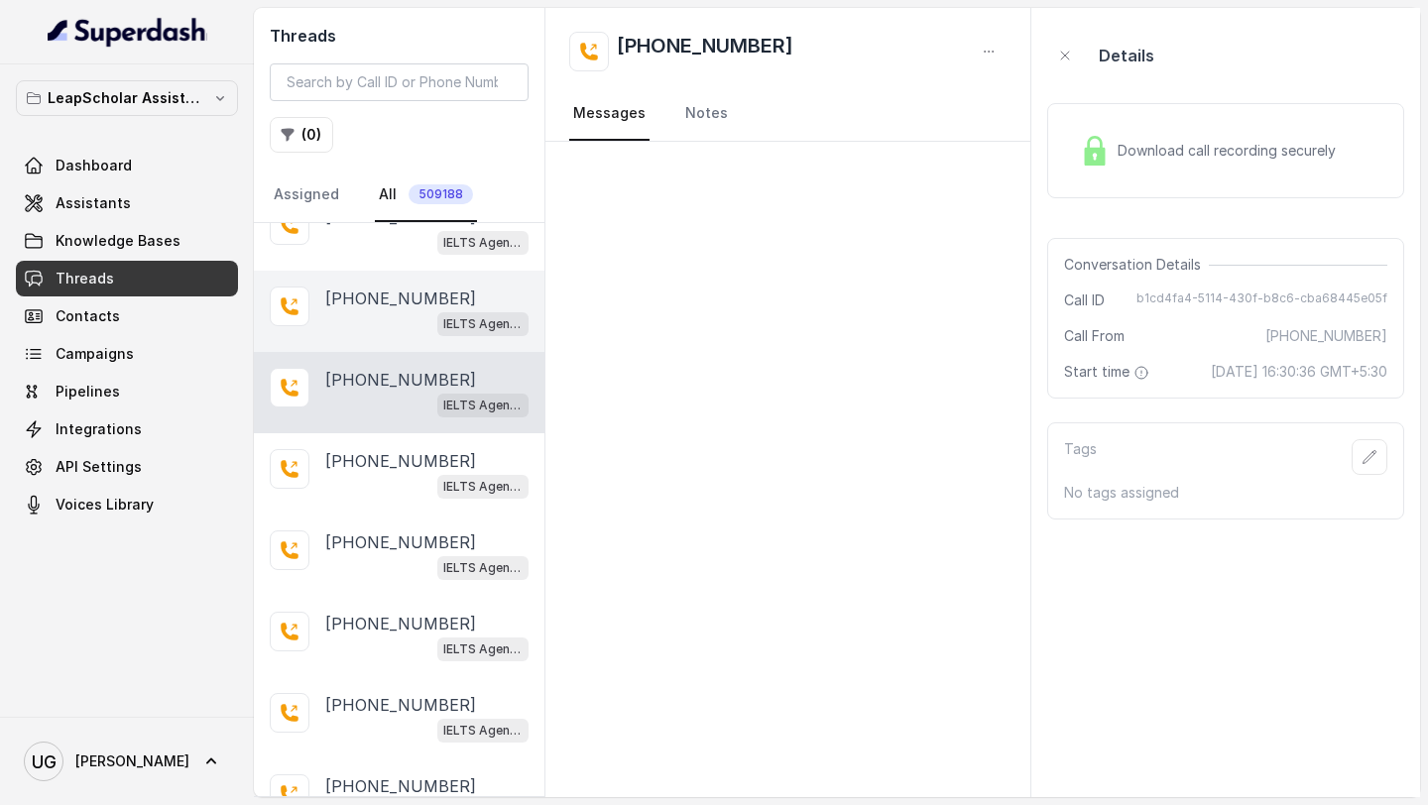
click at [385, 323] on div "[PHONE_NUMBER] IELTS Agent 2" at bounding box center [399, 311] width 291 height 81
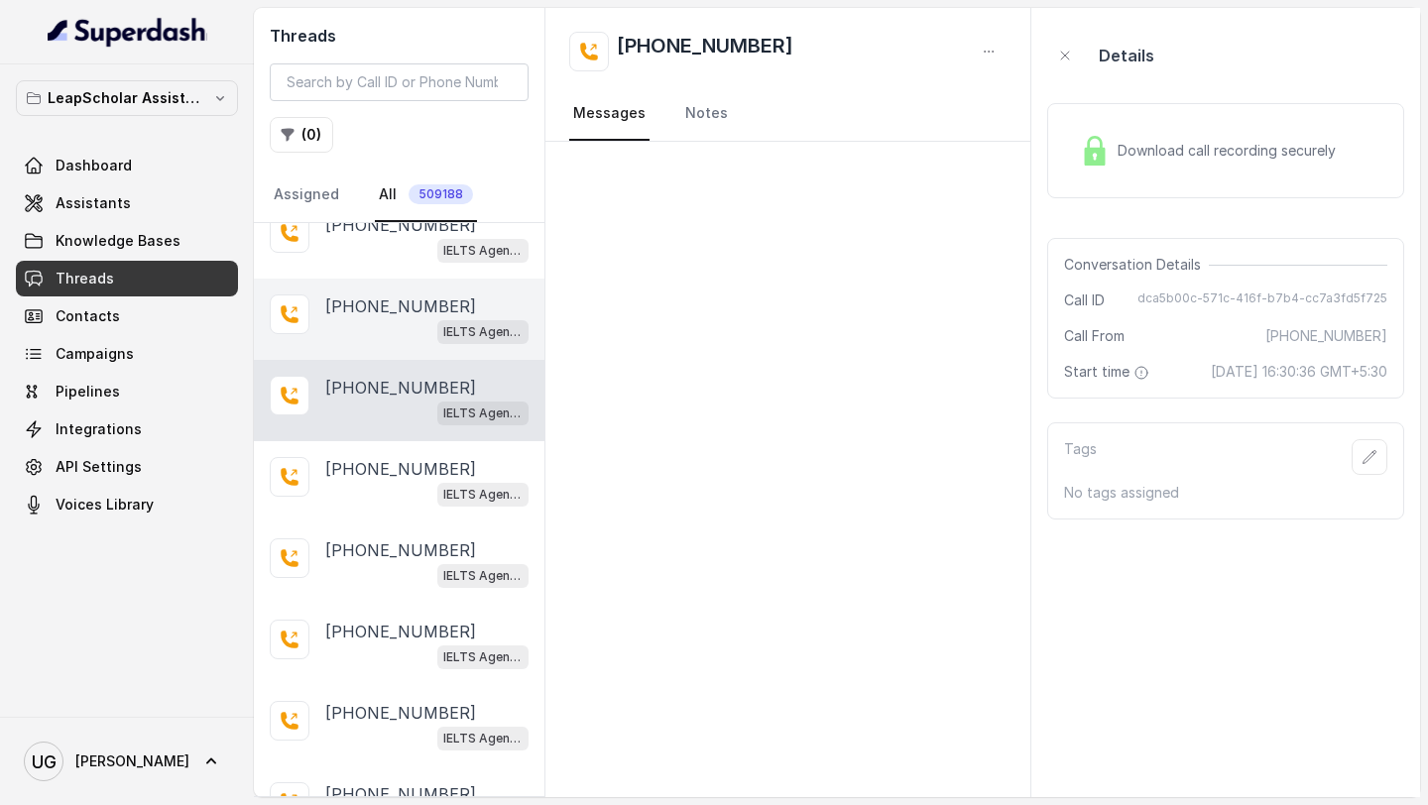
scroll to position [2420, 0]
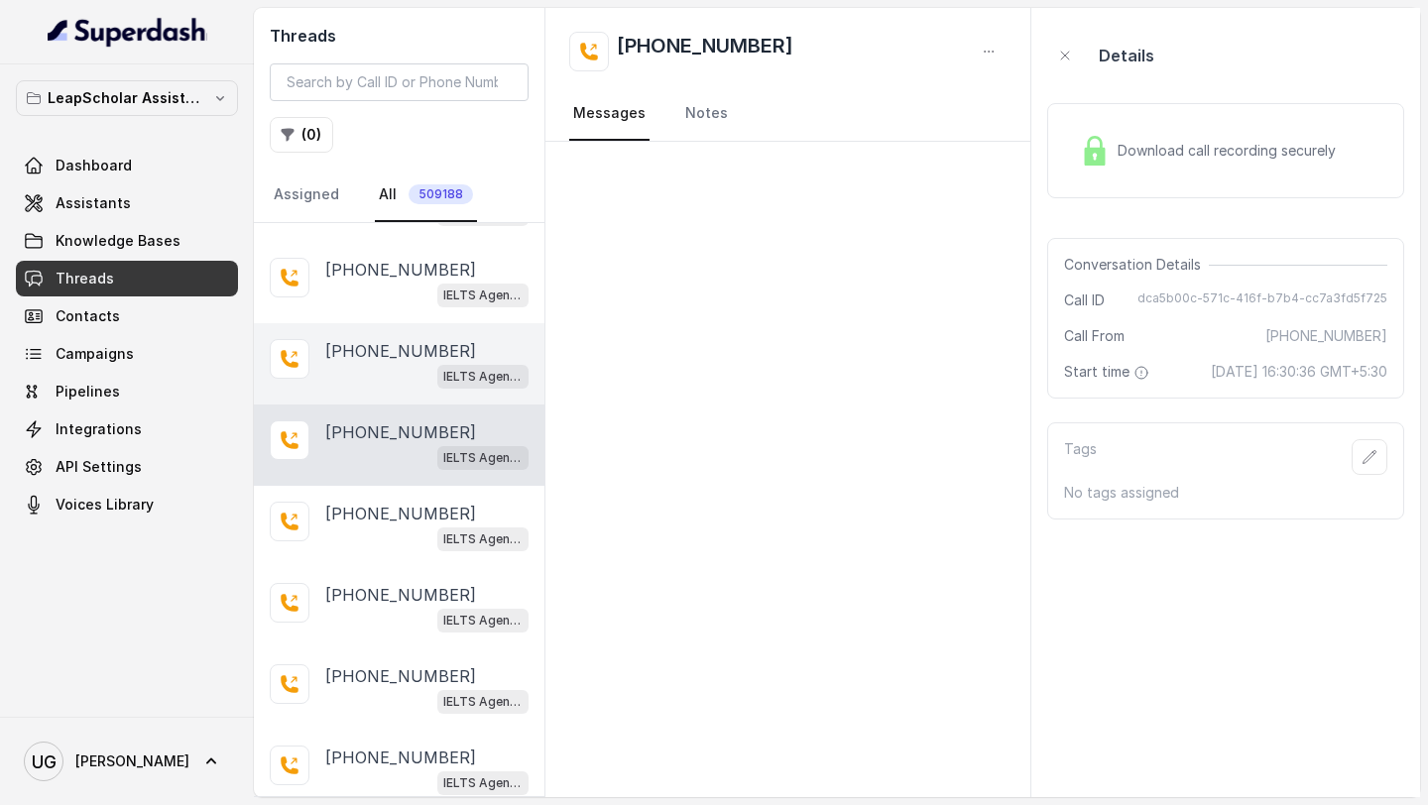
click at [374, 363] on div "IELTS Agent 2" at bounding box center [426, 376] width 203 height 26
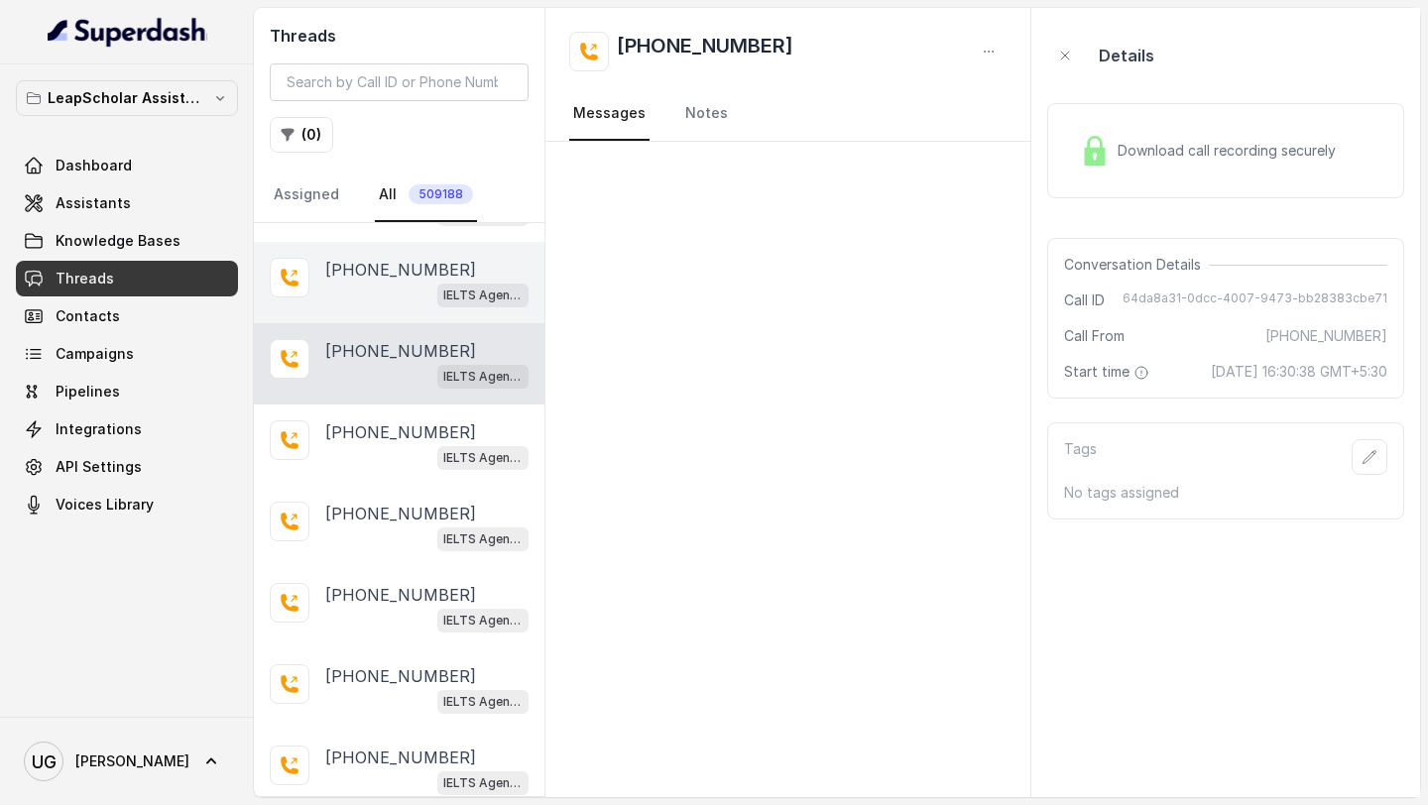
click at [378, 265] on p "[PHONE_NUMBER]" at bounding box center [400, 270] width 151 height 24
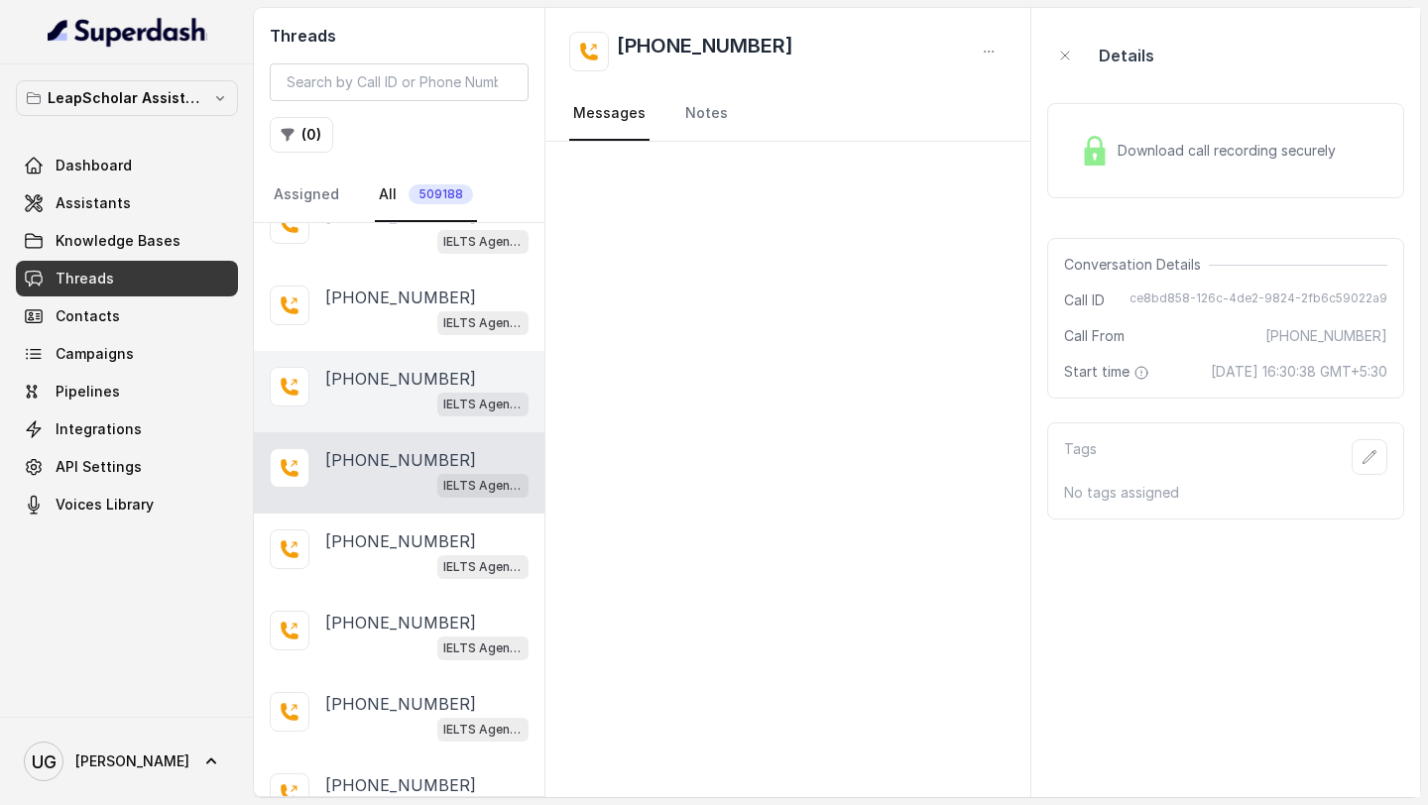
scroll to position [2226, 0]
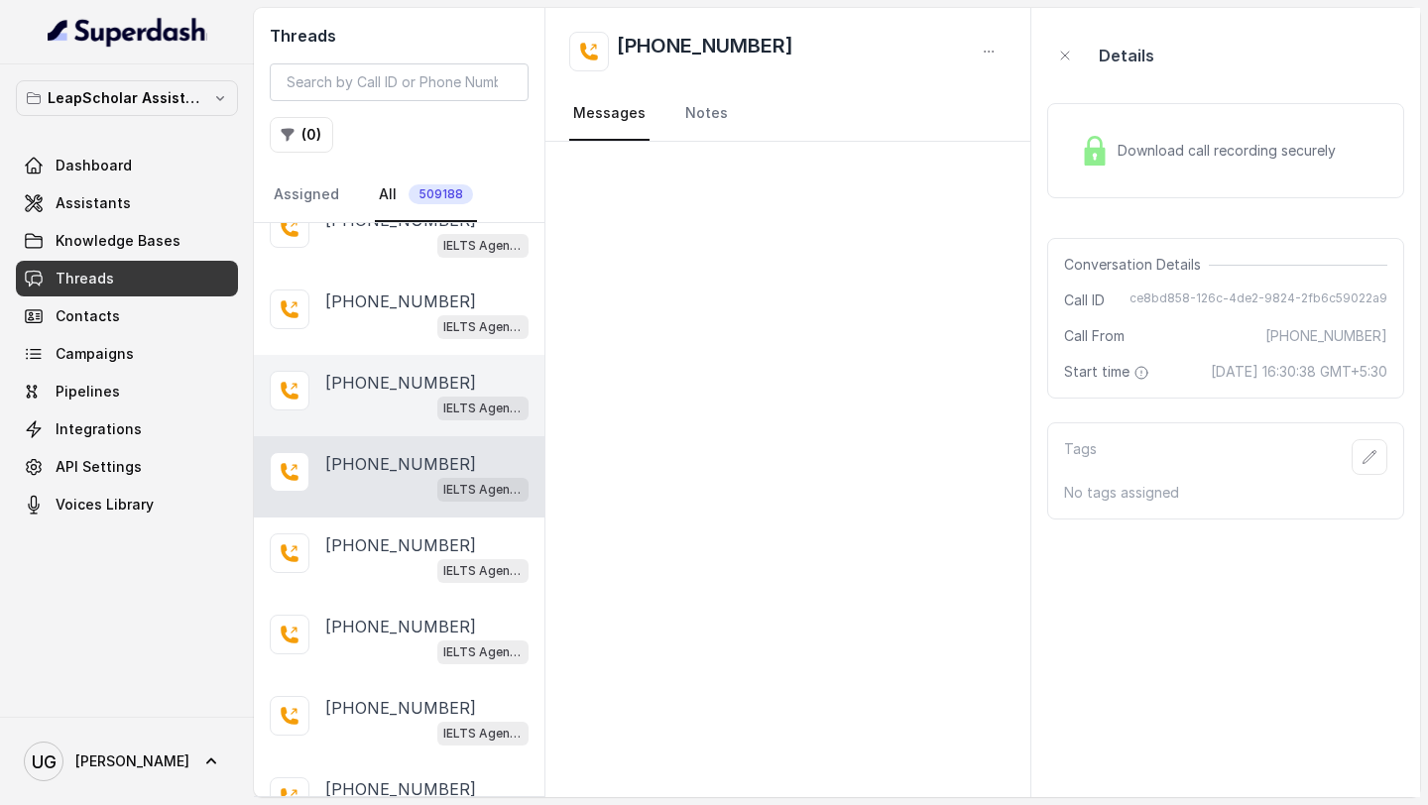
click at [370, 395] on div "IELTS Agent 2" at bounding box center [426, 408] width 203 height 26
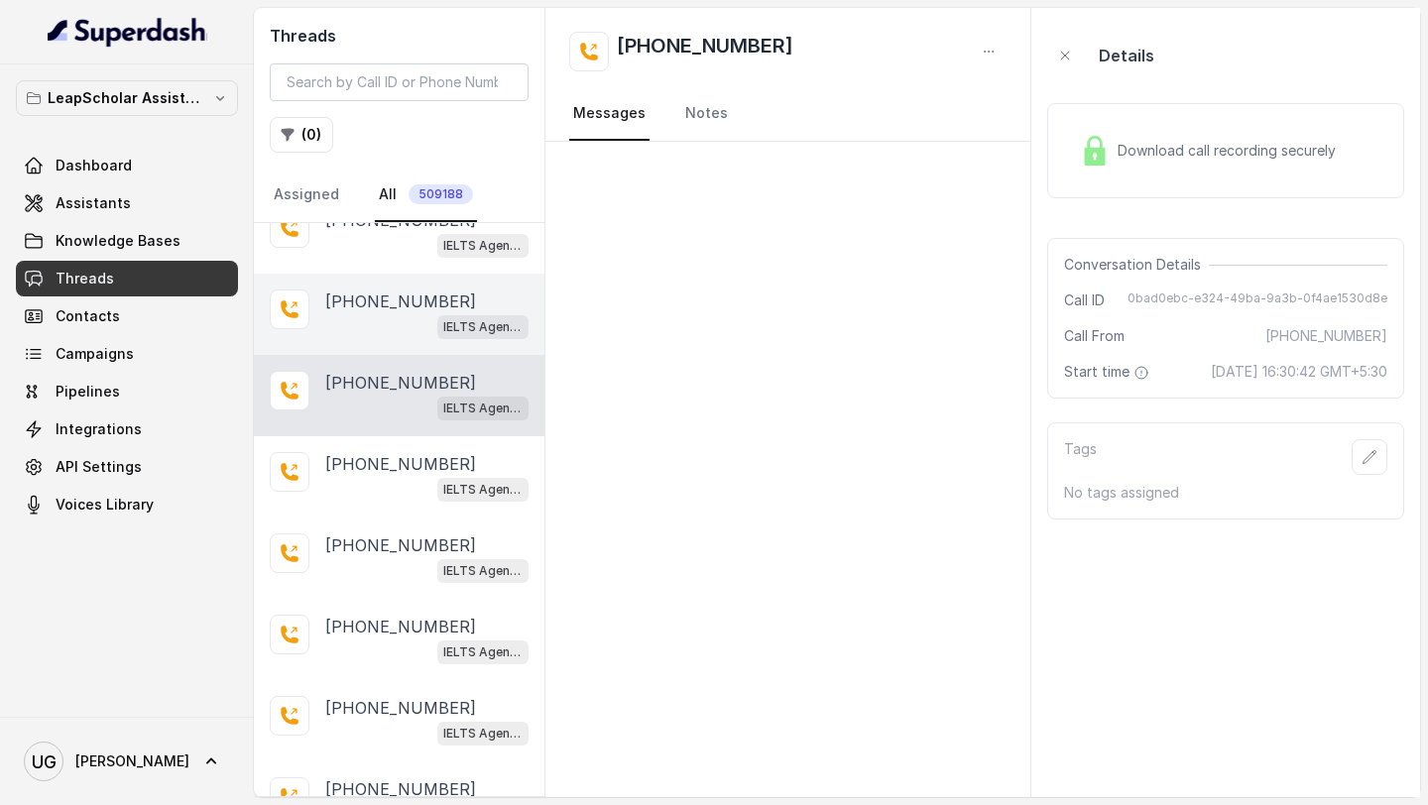
click at [377, 322] on div "IELTS Agent 2" at bounding box center [426, 326] width 203 height 26
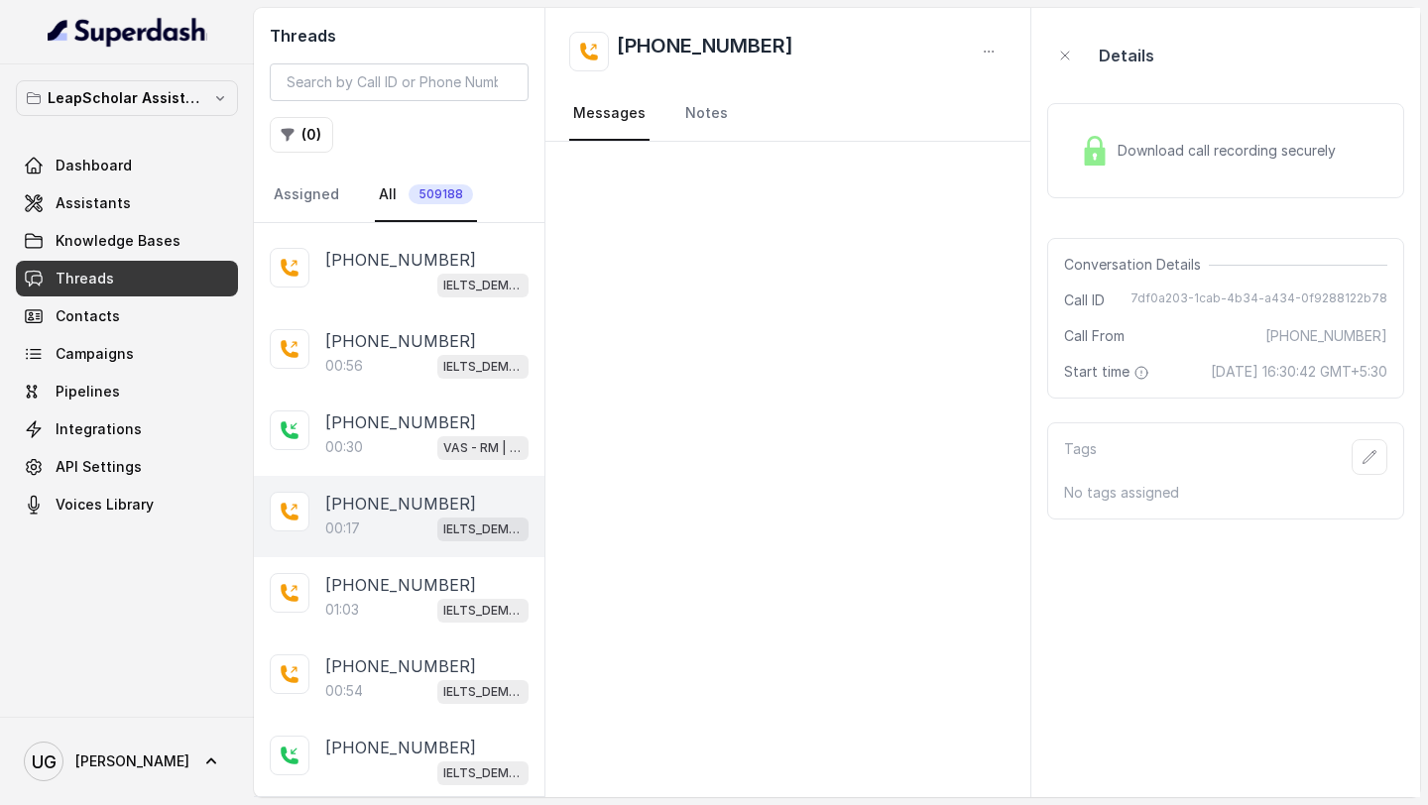
scroll to position [3268, 0]
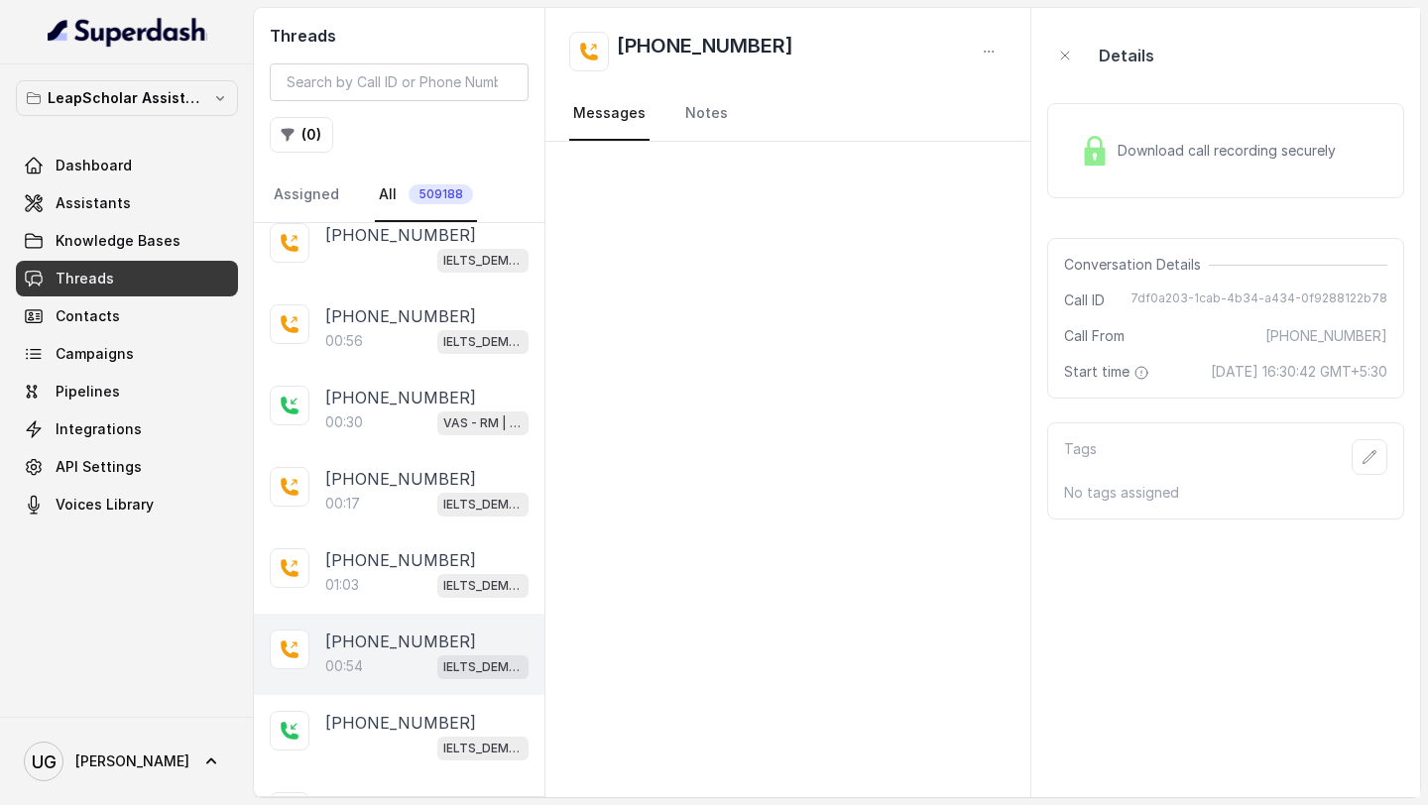
click at [390, 630] on p "[PHONE_NUMBER]" at bounding box center [400, 642] width 151 height 24
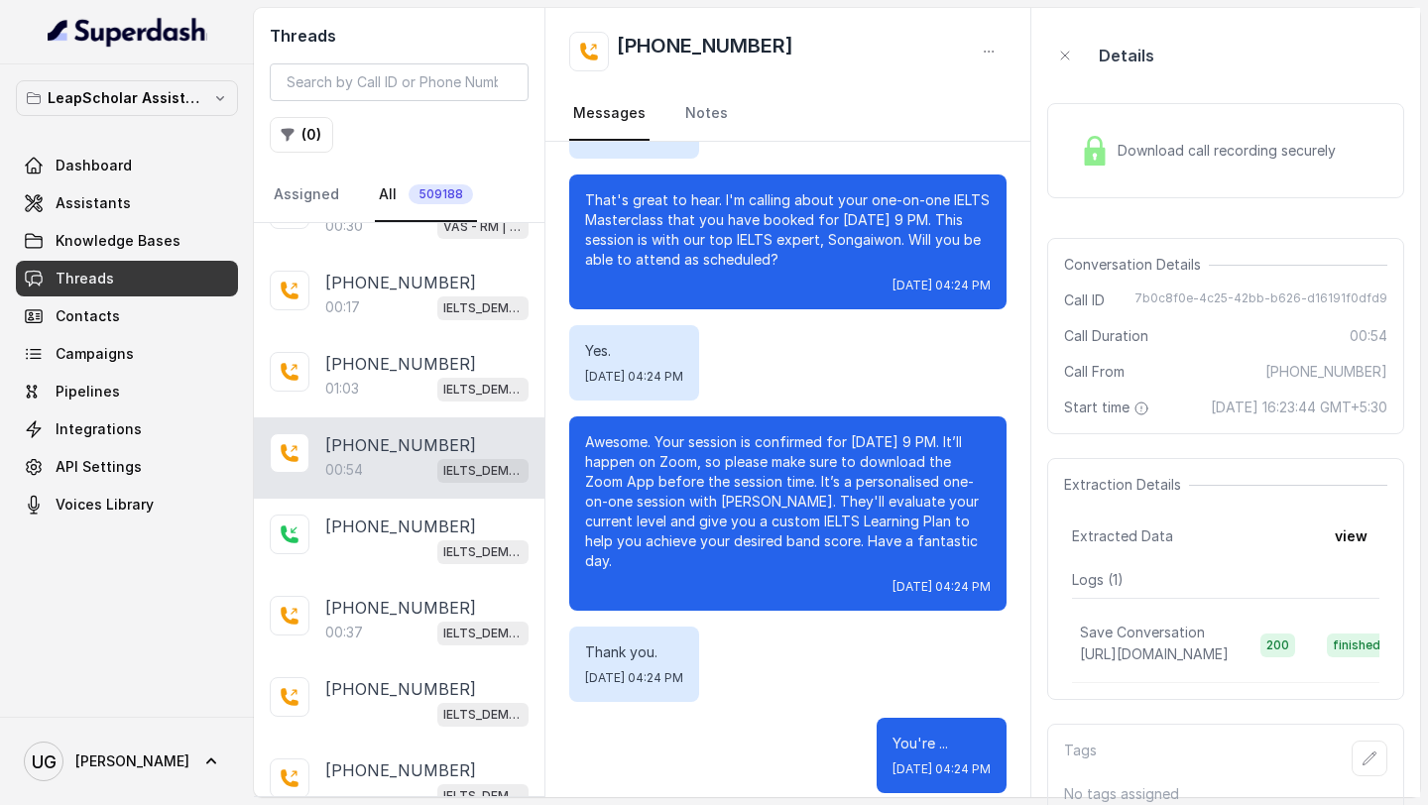
scroll to position [3523, 0]
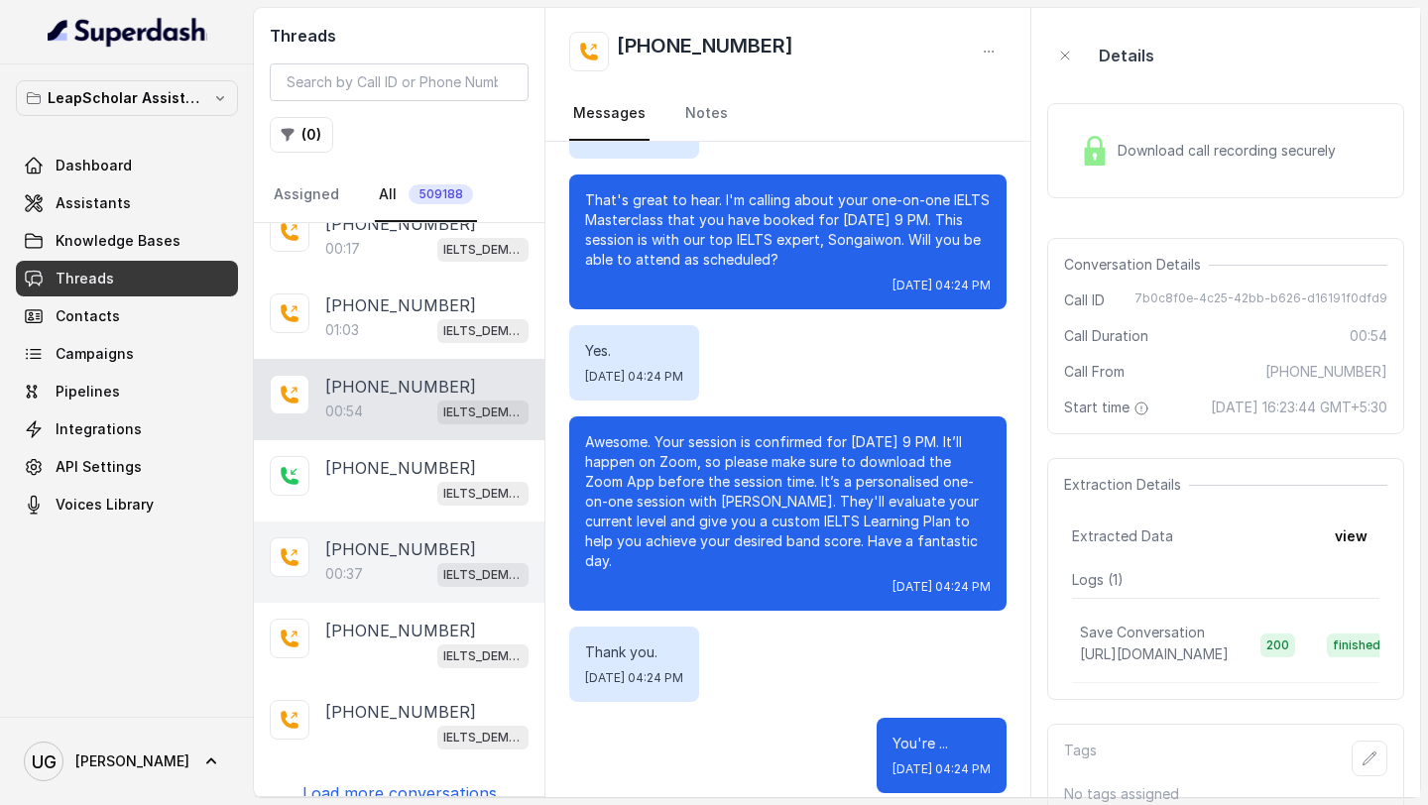
click at [389, 537] on p "[PHONE_NUMBER]" at bounding box center [400, 549] width 151 height 24
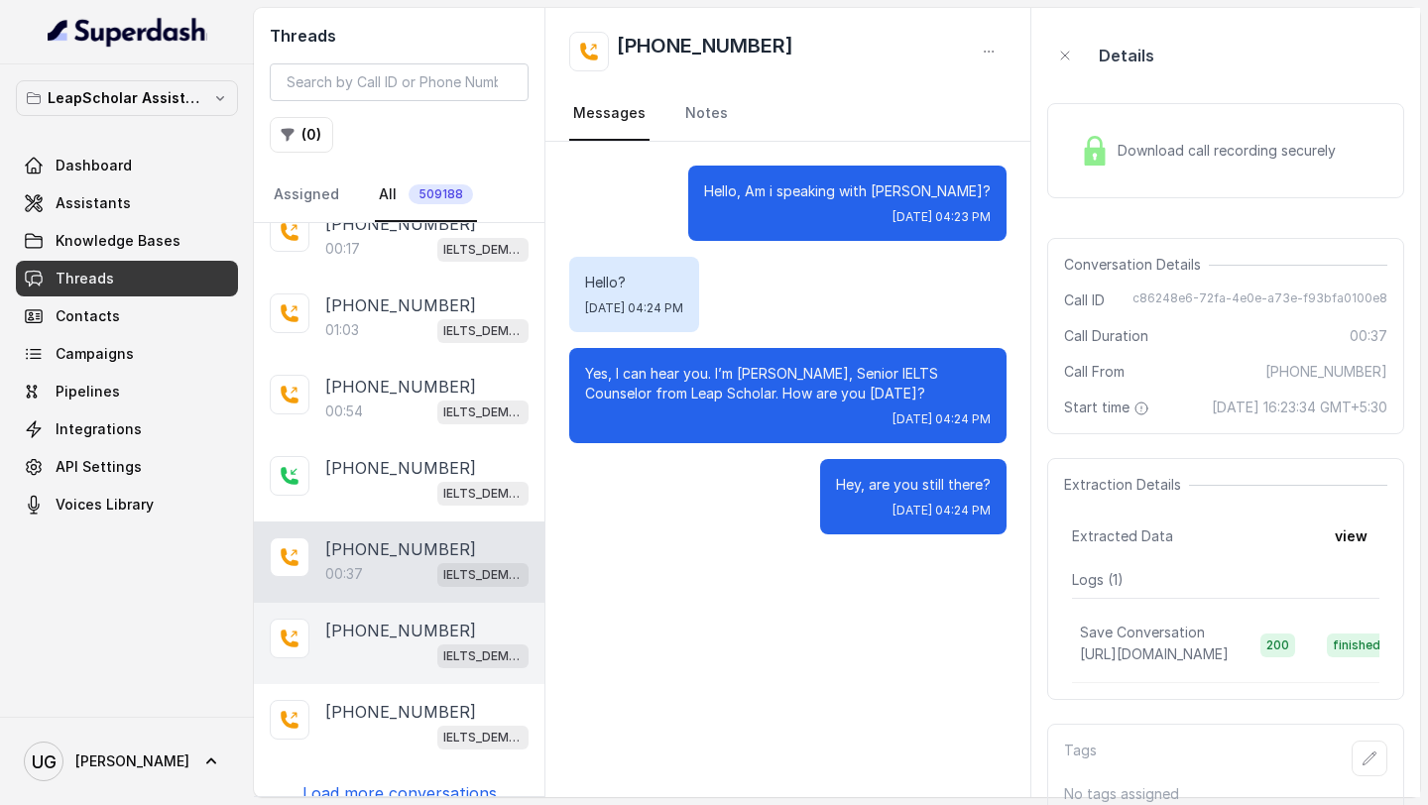
scroll to position [36, 0]
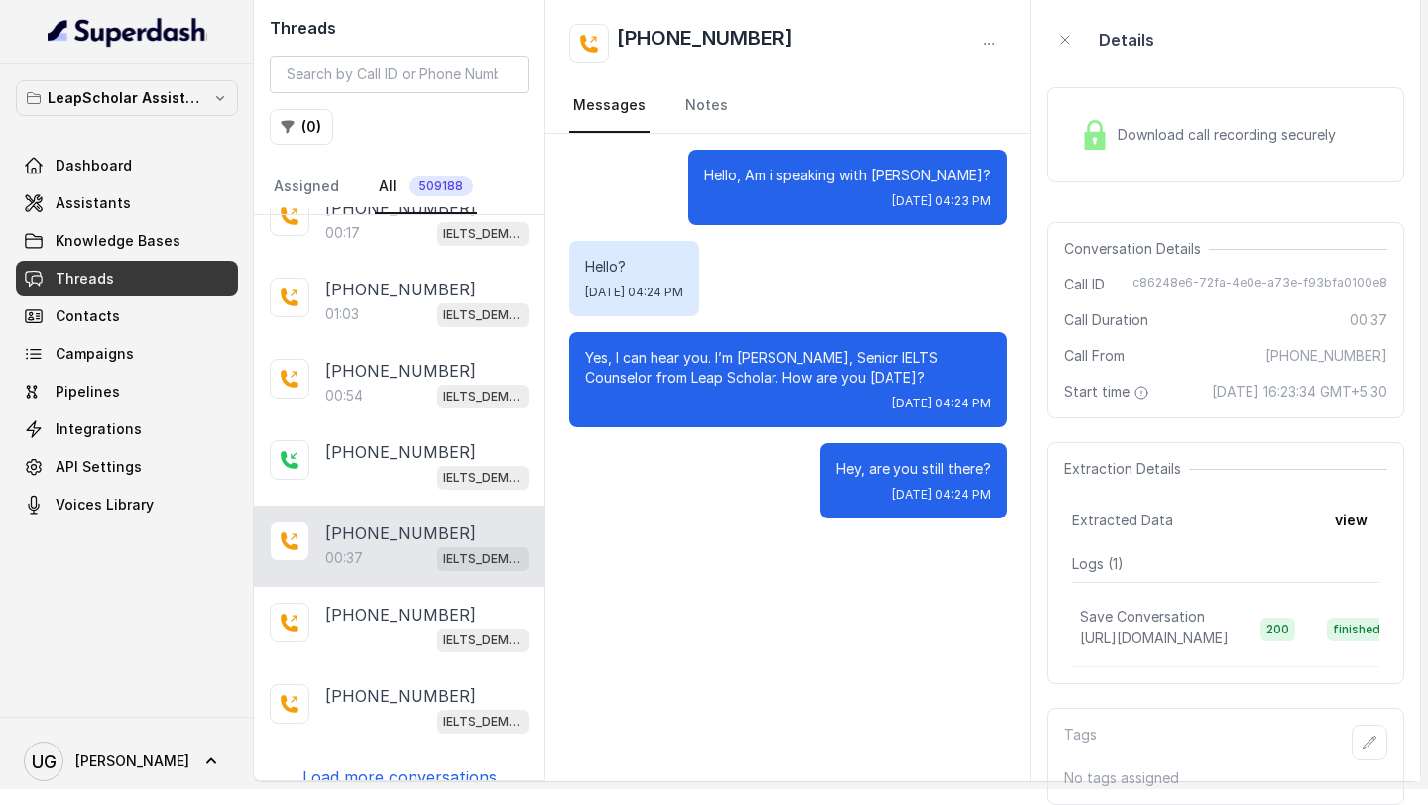
click at [444, 765] on p "Load more conversations" at bounding box center [399, 777] width 194 height 24
click at [449, 765] on p "Load more conversations" at bounding box center [399, 777] width 194 height 24
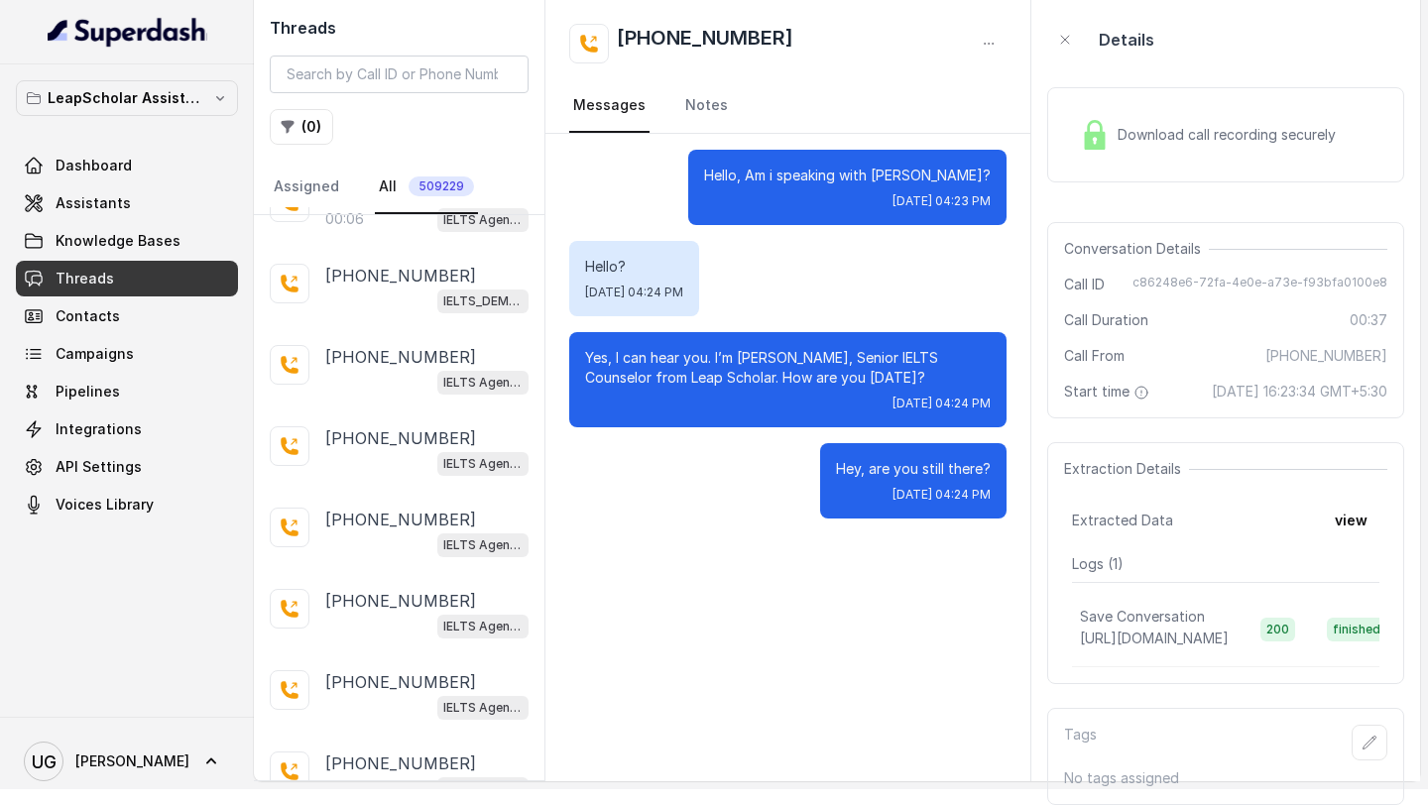
scroll to position [5010, 0]
